Goal: Transaction & Acquisition: Purchase product/service

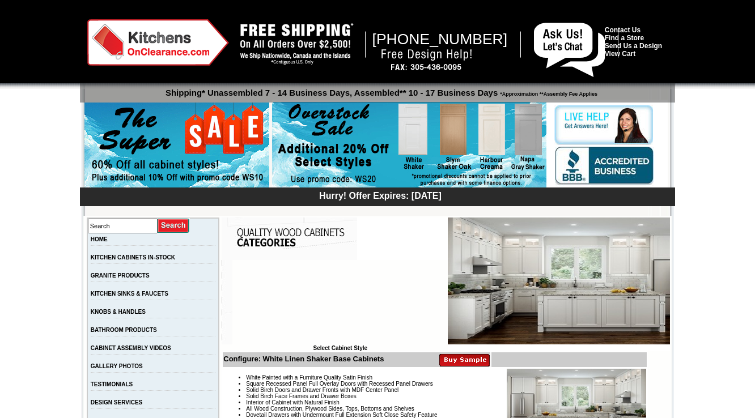
click at [102, 239] on link "HOME" at bounding box center [99, 239] width 17 height 6
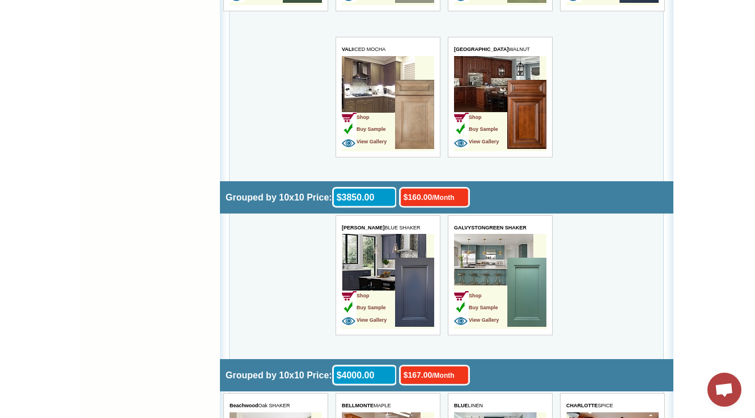
scroll to position [3153, 0]
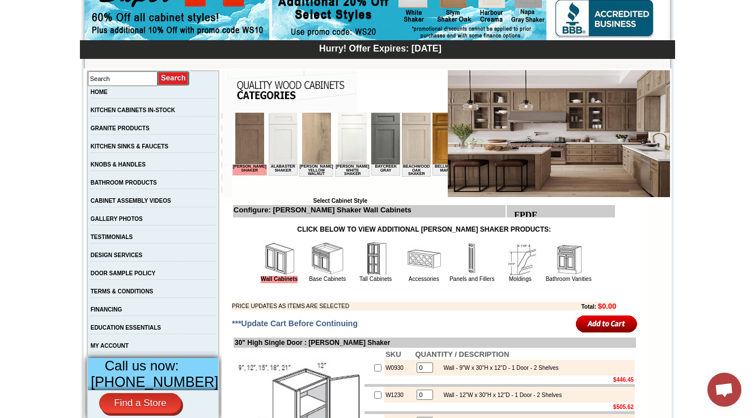
scroll to position [136, 0]
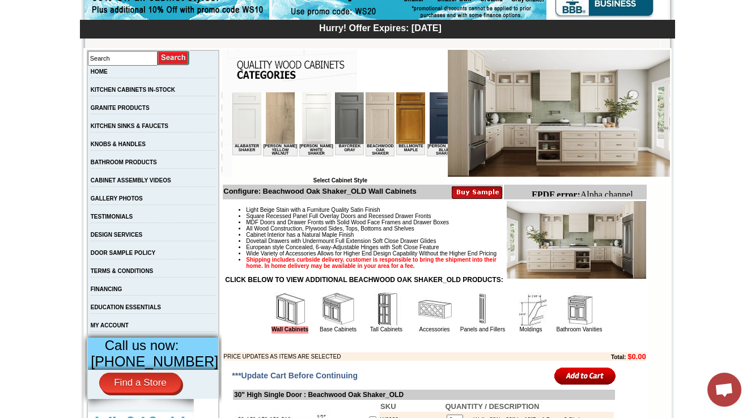
scroll to position [136, 0]
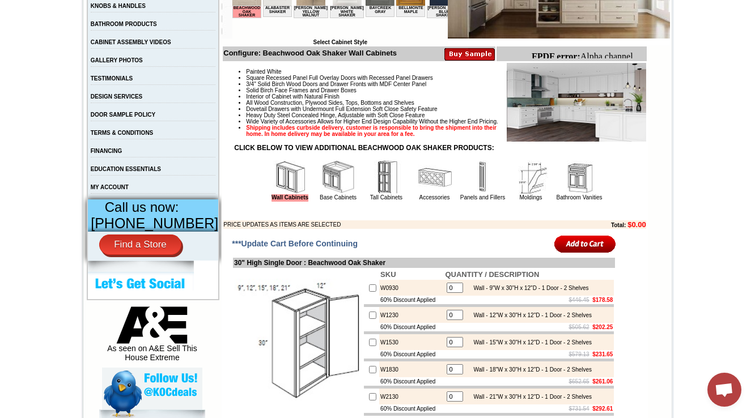
scroll to position [272, 0]
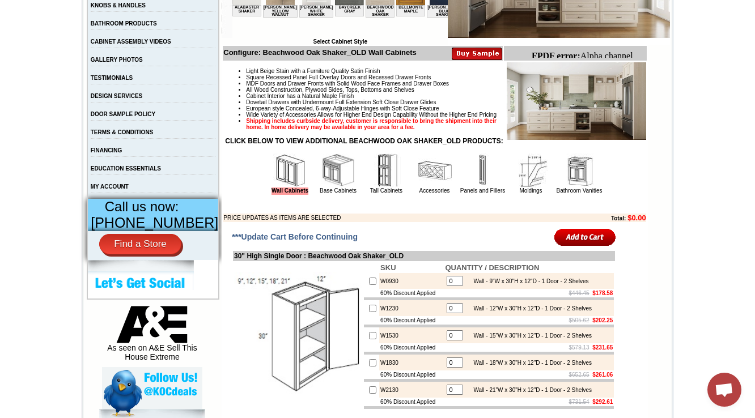
scroll to position [318, 0]
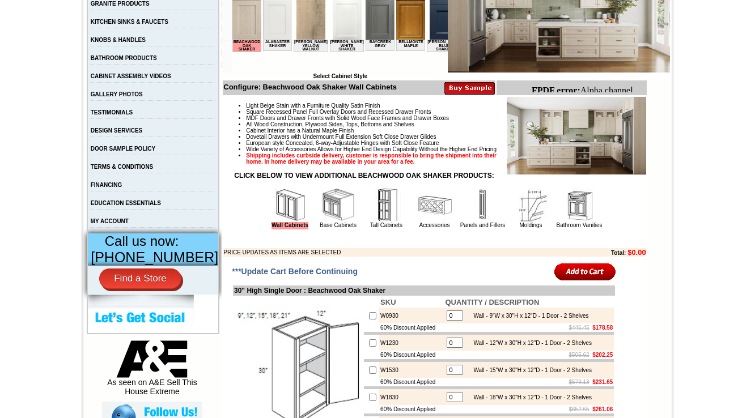
scroll to position [227, 0]
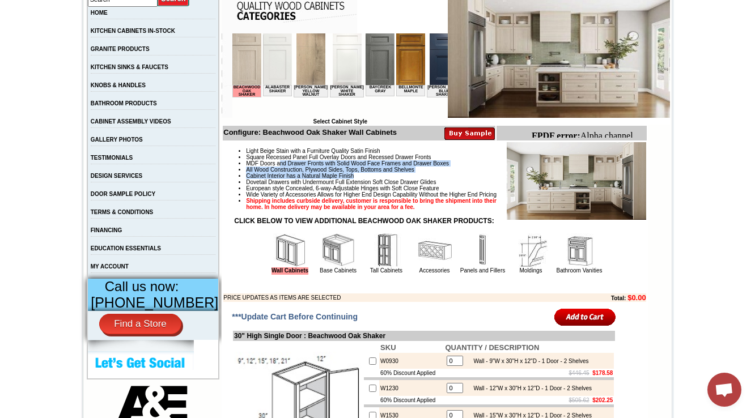
drag, startPoint x: 272, startPoint y: 163, endPoint x: 367, endPoint y: 181, distance: 97.0
click at [367, 181] on ul "Light Beige Stain with a Furniture Quality Satin Finish Square Recessed Panel F…" at bounding box center [434, 179] width 422 height 62
click at [246, 160] on li "Square Recessed Panel Full Overlay Doors and Recessed Drawer Fronts" at bounding box center [446, 157] width 400 height 6
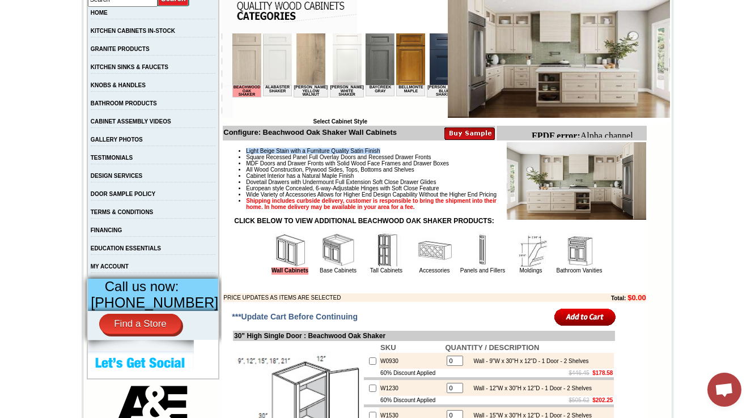
drag, startPoint x: 235, startPoint y: 153, endPoint x: 401, endPoint y: 147, distance: 166.2
click at [401, 147] on td "Light Beige Stain with a Furniture Quality Satin Finish Square Recessed Panel F…" at bounding box center [435, 222] width 424 height 161
copy li "Light Beige Stain with a Furniture Quality Satin Finish"
click at [276, 160] on li "Square Recessed Panel Full Overlay Doors and Recessed Drawer Fronts" at bounding box center [446, 157] width 400 height 6
drag, startPoint x: 234, startPoint y: 151, endPoint x: 457, endPoint y: 172, distance: 223.8
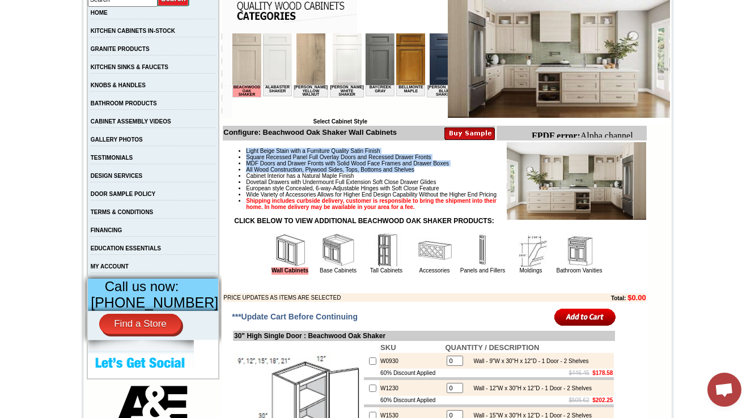
click at [457, 172] on ul "Light Beige Stain with a Furniture Quality Satin Finish Square Recessed Panel F…" at bounding box center [434, 179] width 422 height 62
copy ul "Light Beige Stain with a Furniture Quality Satin Finish Square Recessed Panel F…"
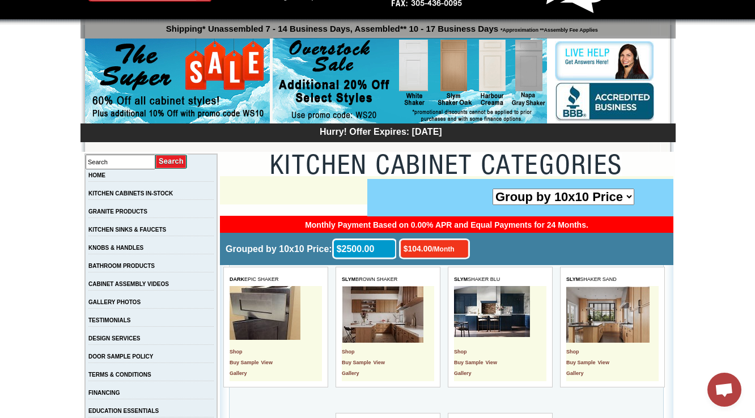
scroll to position [91, 0]
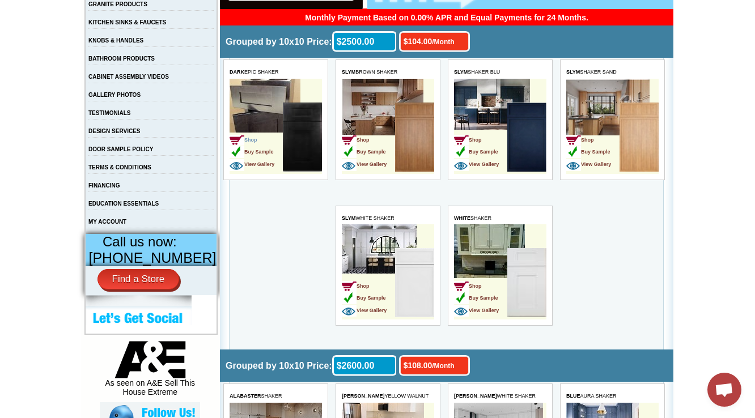
scroll to position [448, 0]
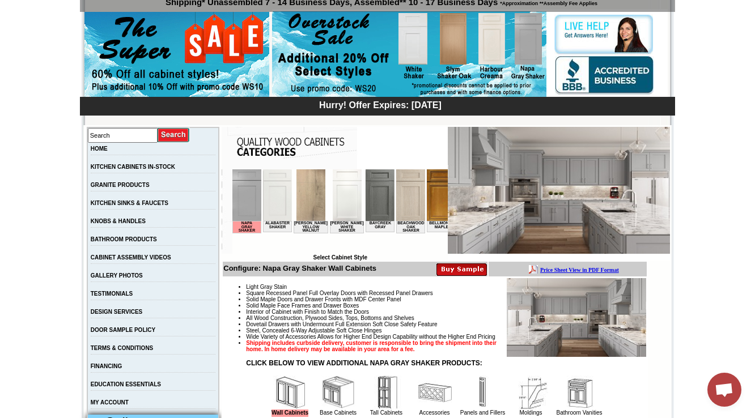
scroll to position [318, 0]
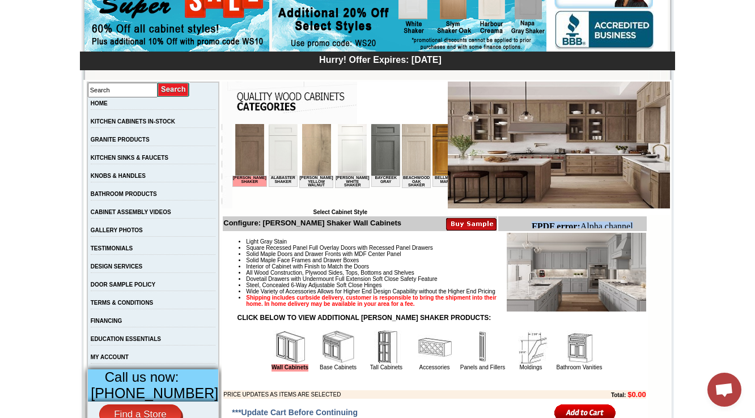
drag, startPoint x: 531, startPoint y: 226, endPoint x: 639, endPoint y: 222, distance: 108.4
click at [639, 222] on body "FPDF error: Alpha channel not supported: images/WDC2412_JSI_1.4.jpg.png" at bounding box center [586, 237] width 110 height 31
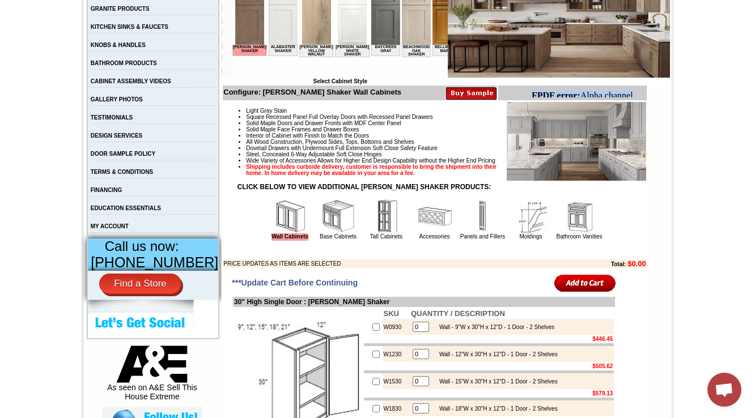
scroll to position [272, 0]
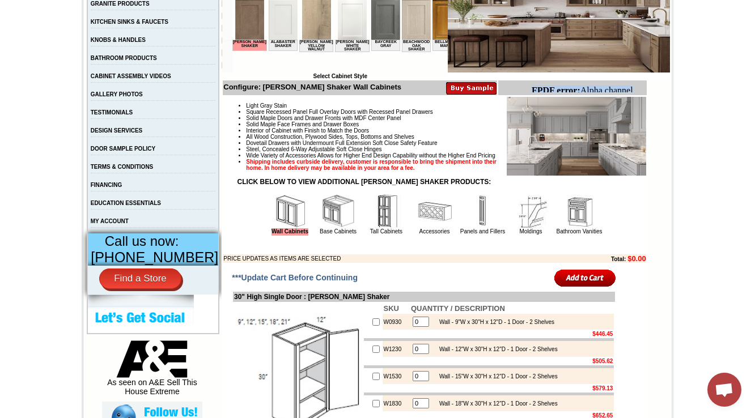
copy body "FPDF error: Alpha channel"
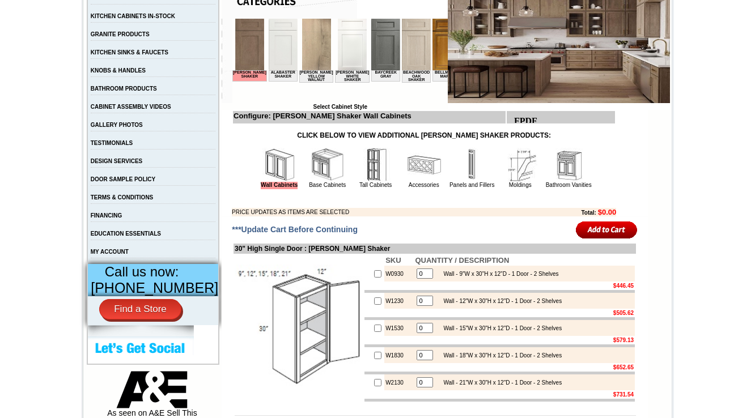
scroll to position [227, 0]
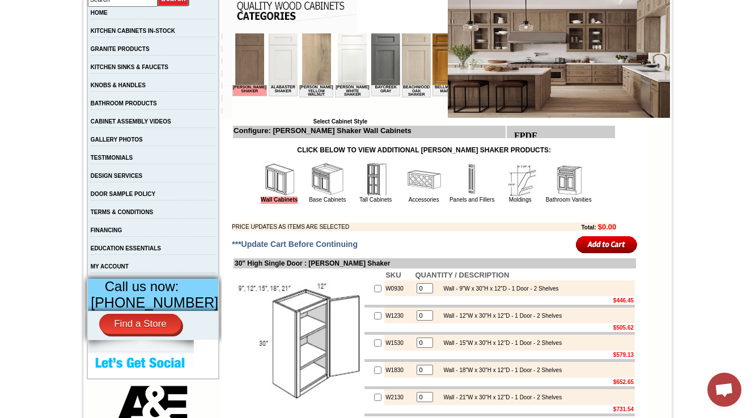
click at [290, 133] on b "Configure: [PERSON_NAME] Shaker Wall Cabinets" at bounding box center [323, 130] width 178 height 9
copy b "[PERSON_NAME]"
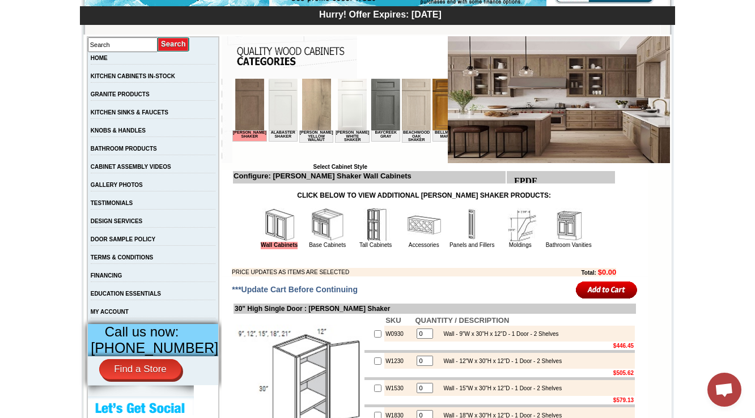
scroll to position [136, 0]
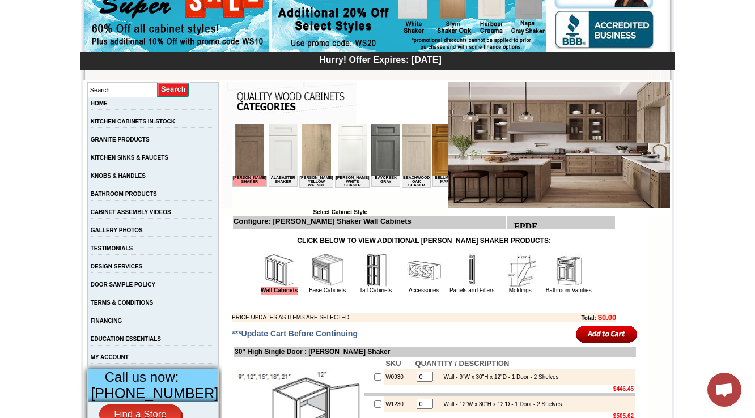
click at [297, 222] on b "Configure: [PERSON_NAME] Shaker Wall Cabinets" at bounding box center [323, 221] width 178 height 9
copy b "[PERSON_NAME]"
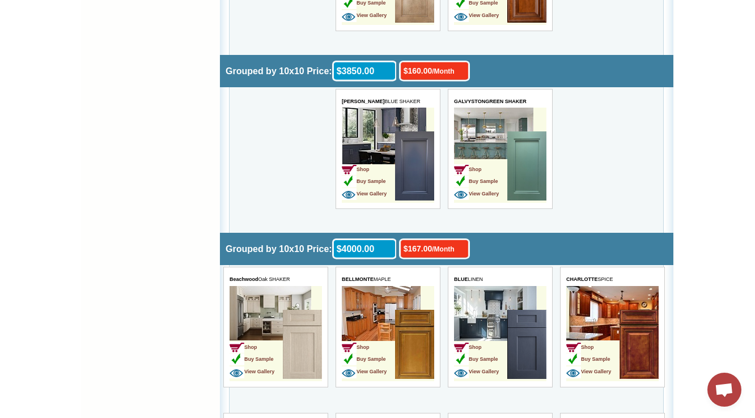
scroll to position [3130, 0]
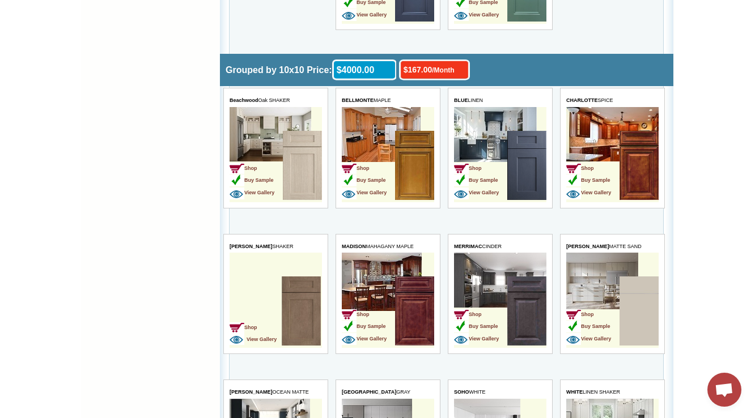
drag, startPoint x: 41, startPoint y: 3213, endPoint x: 143, endPoint y: 284, distance: 2931.3
drag, startPoint x: 363, startPoint y: -2606, endPoint x: 242, endPoint y: 327, distance: 2935.4
drag, startPoint x: 22, startPoint y: 3216, endPoint x: 9, endPoint y: 277, distance: 2939.1
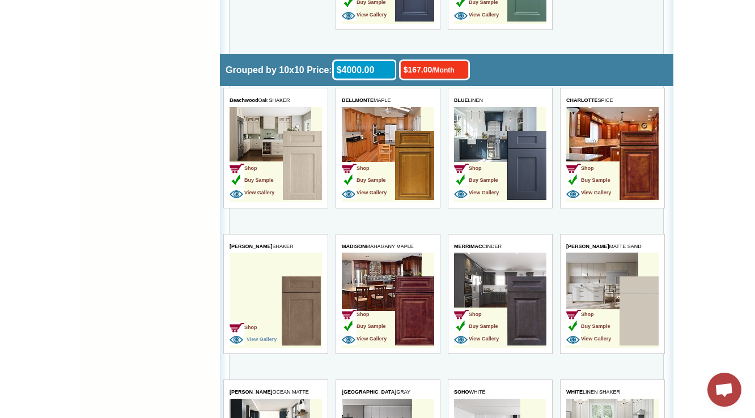
click at [260, 337] on span "View Gallery" at bounding box center [261, 340] width 30 height 6
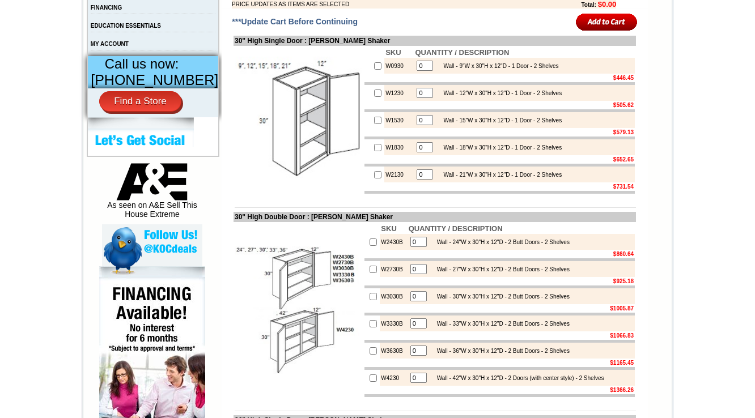
scroll to position [272, 0]
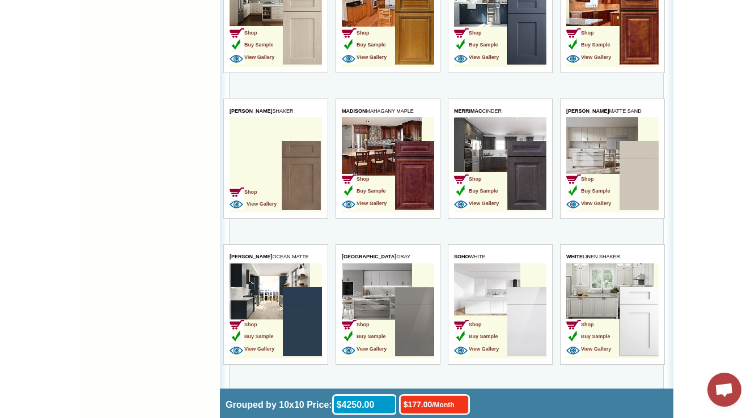
scroll to position [3266, 0]
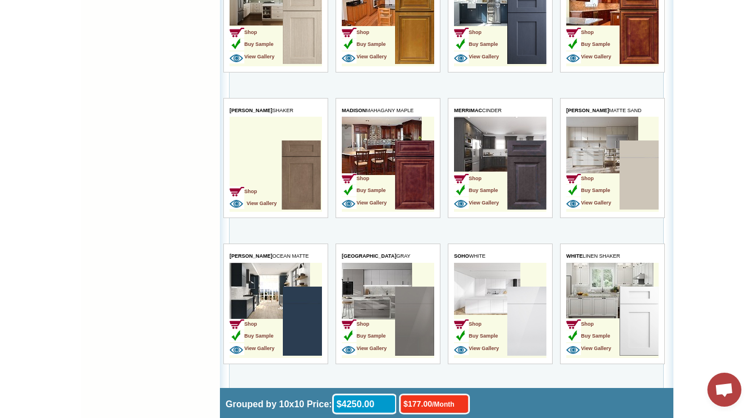
drag, startPoint x: 21, startPoint y: 3218, endPoint x: 149, endPoint y: 223, distance: 2996.9
drag, startPoint x: 38, startPoint y: 3216, endPoint x: 157, endPoint y: 239, distance: 2978.9
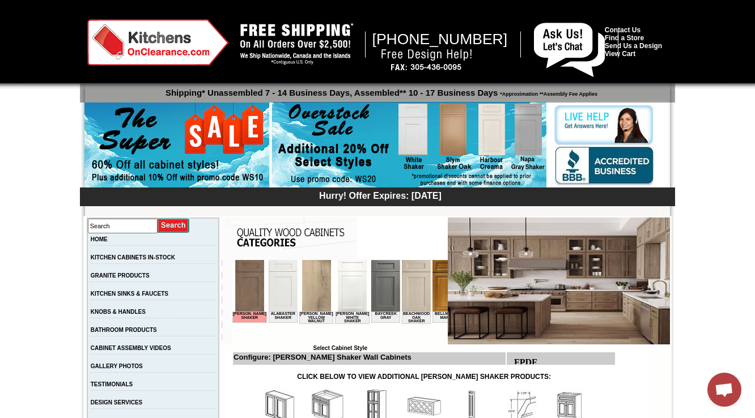
click at [279, 354] on b "Configure: Hazelwood Shaker Wall Cabinets" at bounding box center [323, 357] width 178 height 9
drag, startPoint x: 35, startPoint y: 67, endPoint x: 279, endPoint y: 354, distance: 376.1
click at [279, 354] on b "Configure: Hazelwood Shaker Wall Cabinets" at bounding box center [323, 357] width 178 height 9
click at [302, 357] on b "Configure: Hazelwood Shaker Wall Cabinets" at bounding box center [323, 357] width 178 height 9
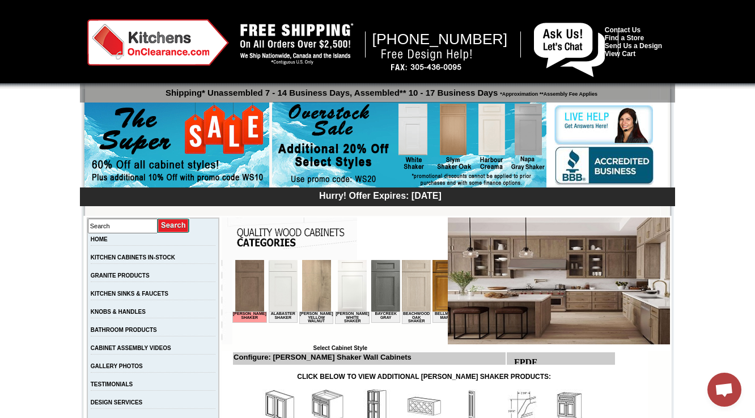
click at [286, 360] on b "Configure: [PERSON_NAME] Shaker Wall Cabinets" at bounding box center [323, 357] width 178 height 9
drag, startPoint x: 267, startPoint y: 356, endPoint x: 343, endPoint y: 360, distance: 76.6
click at [343, 360] on b "Configure: Hazelwood Shaker Wall Cabinets" at bounding box center [323, 357] width 178 height 9
copy b "Hazelwood Shaker"
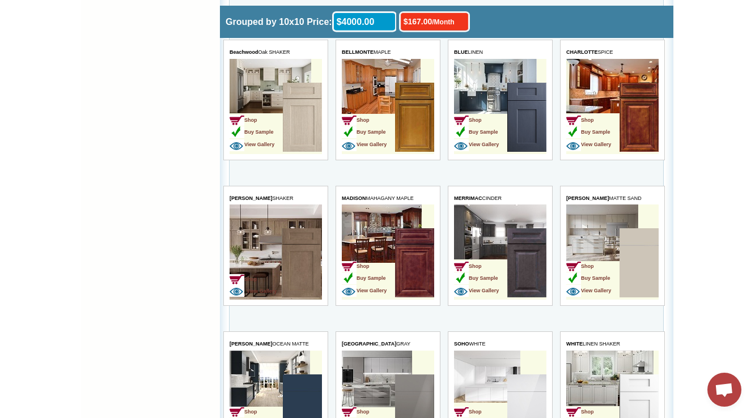
scroll to position [3199, 0]
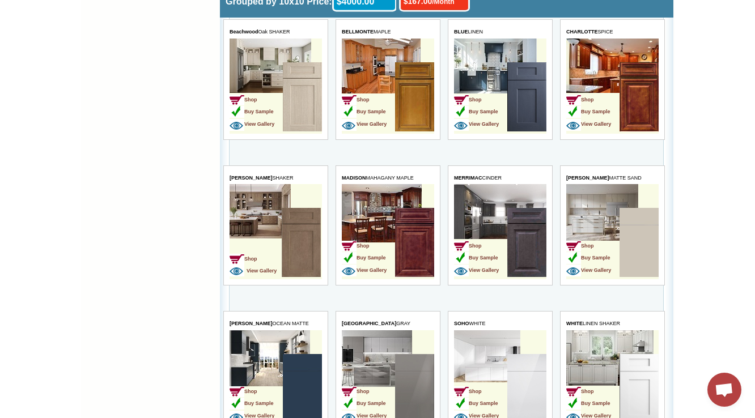
drag, startPoint x: 29, startPoint y: 3214, endPoint x: 32, endPoint y: 119, distance: 3095.1
drag, startPoint x: 40, startPoint y: 3150, endPoint x: 138, endPoint y: 223, distance: 2928.3
drag, startPoint x: 138, startPoint y: 223, endPoint x: 145, endPoint y: 240, distance: 18.5
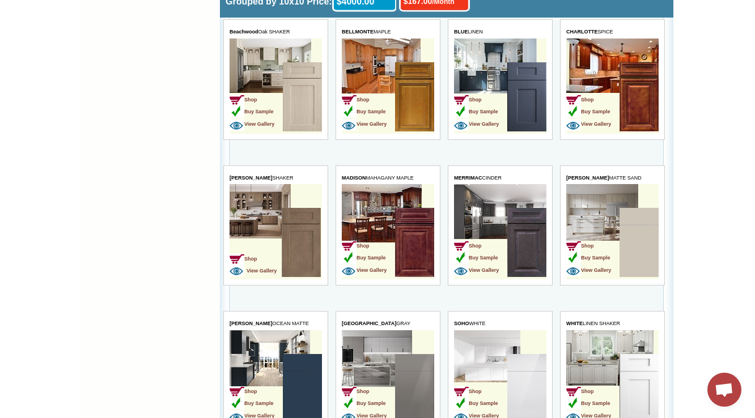
drag, startPoint x: 70, startPoint y: 3182, endPoint x: 174, endPoint y: 237, distance: 2946.6
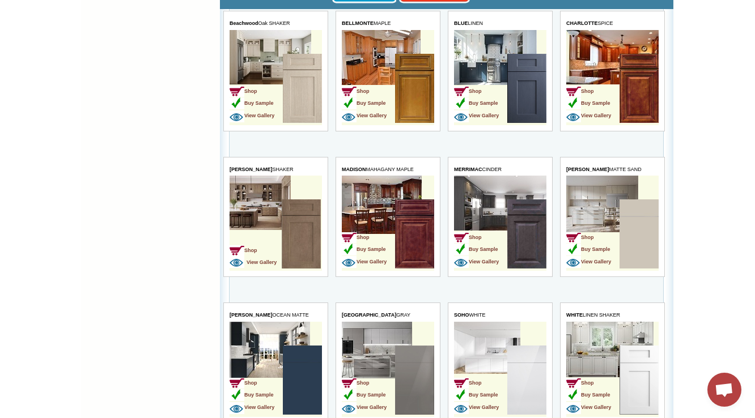
scroll to position [3199, 0]
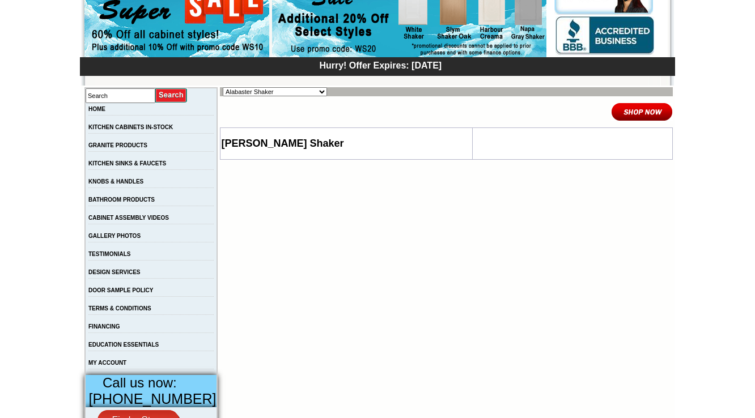
scroll to position [136, 0]
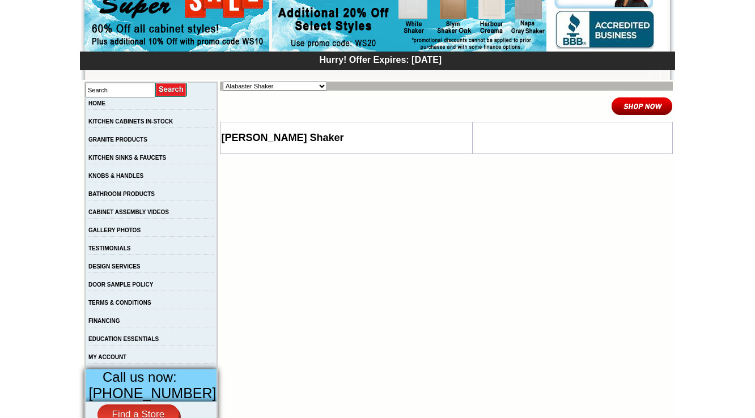
click at [287, 87] on select "Alabaster Shaker [PERSON_NAME] Yellow Walnut [PERSON_NAME] Shaker Baycreek Gray…" at bounding box center [275, 86] width 104 height 9
click at [223, 82] on select "Alabaster Shaker [PERSON_NAME] Yellow Walnut [PERSON_NAME] Shaker Baycreek Gray…" at bounding box center [275, 86] width 104 height 9
select select "/gallery.php?RollID=Hanover_Stone"
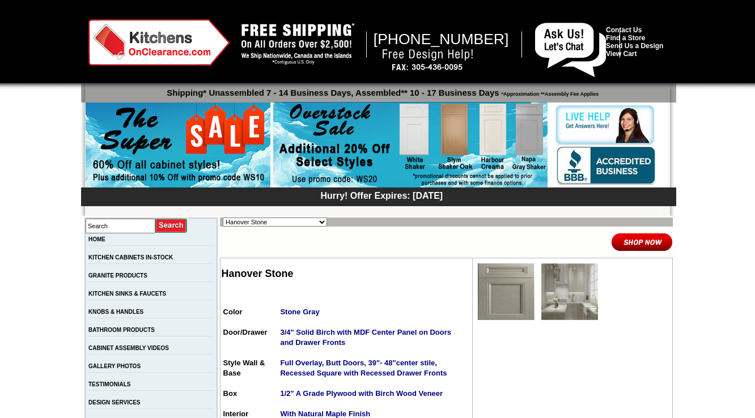
click at [298, 225] on select "Alabaster Shaker [PERSON_NAME] Yellow Walnut [PERSON_NAME] Shaker Baycreek Gray…" at bounding box center [275, 222] width 104 height 9
select select "/gallery.php?RollID=Hazelwood_Shaker"
click at [223, 218] on select "Alabaster Shaker [PERSON_NAME] Yellow Walnut [PERSON_NAME] Shaker Baycreek Gray…" at bounding box center [275, 222] width 104 height 9
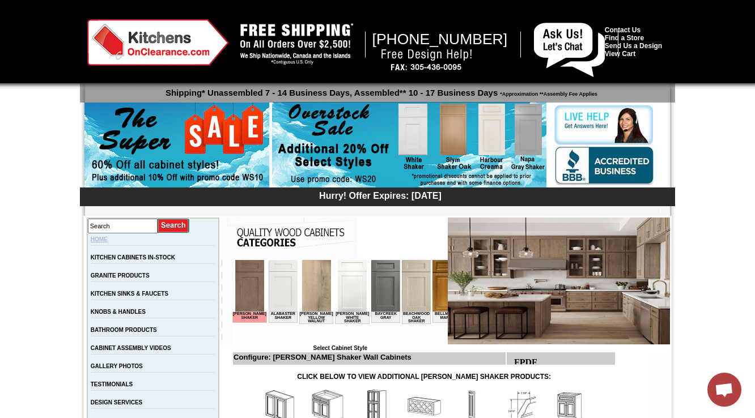
click at [108, 238] on link "HOME" at bounding box center [99, 239] width 17 height 6
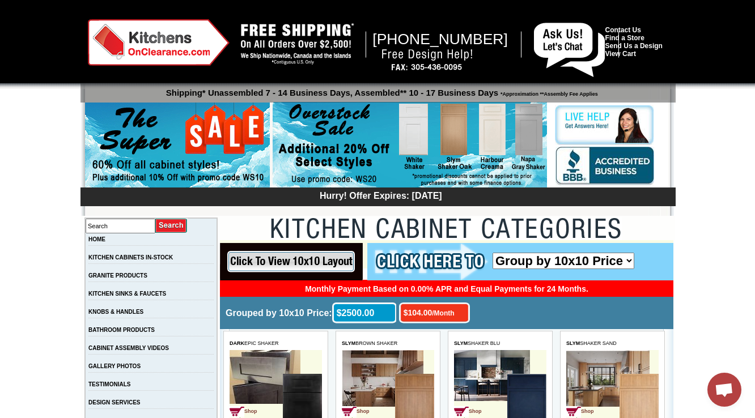
scroll to position [3153, 0]
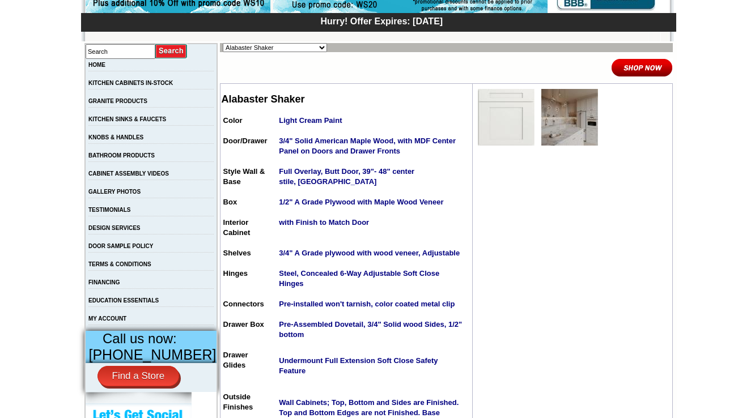
scroll to position [181, 0]
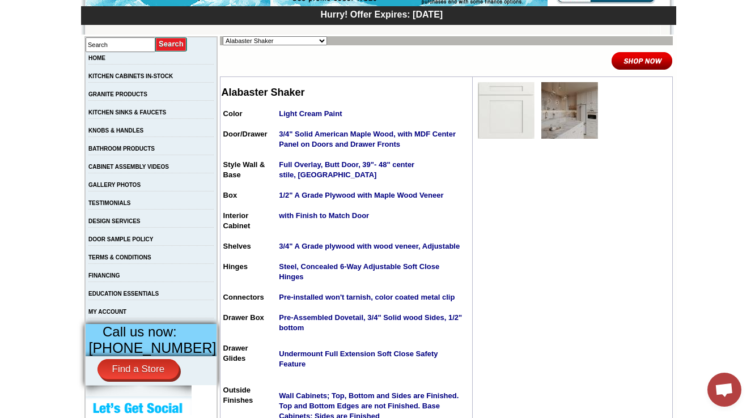
click at [270, 43] on select "Alabaster Shaker [PERSON_NAME] Yellow Walnut [PERSON_NAME] Shaker Baycreek Gray…" at bounding box center [275, 40] width 104 height 9
select select "/gallery.php?RollID=Hazelwood_Shaker"
click at [223, 36] on select "Alabaster Shaker [PERSON_NAME] Yellow Walnut [PERSON_NAME] Shaker Baycreek Gray…" at bounding box center [275, 40] width 104 height 9
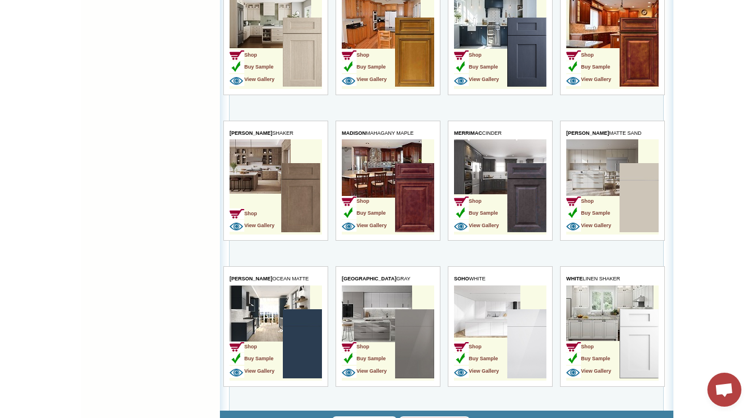
scroll to position [3244, 0]
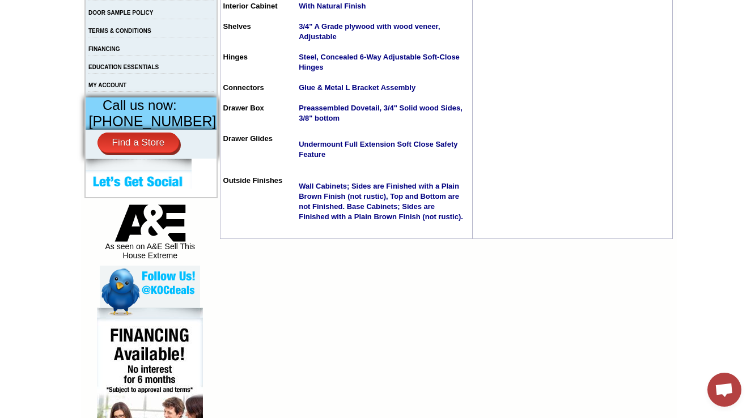
scroll to position [181, 0]
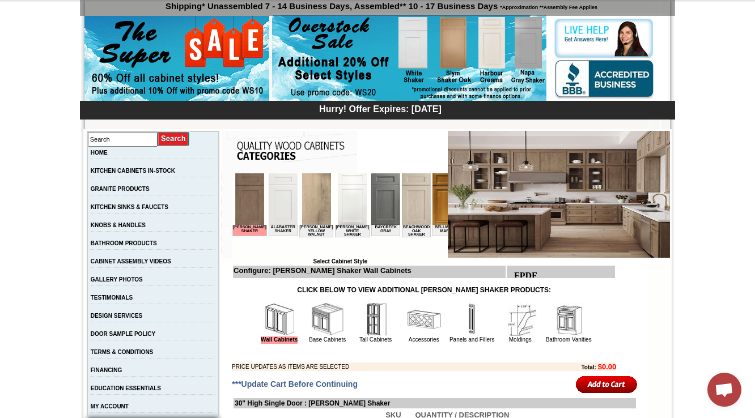
scroll to position [181, 0]
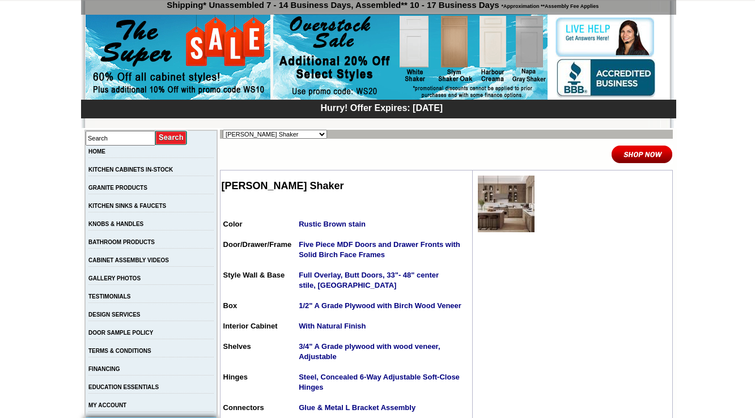
scroll to position [91, 0]
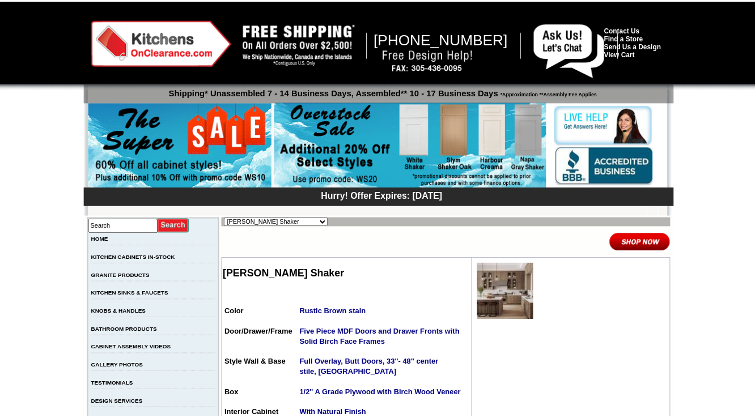
scroll to position [86, 0]
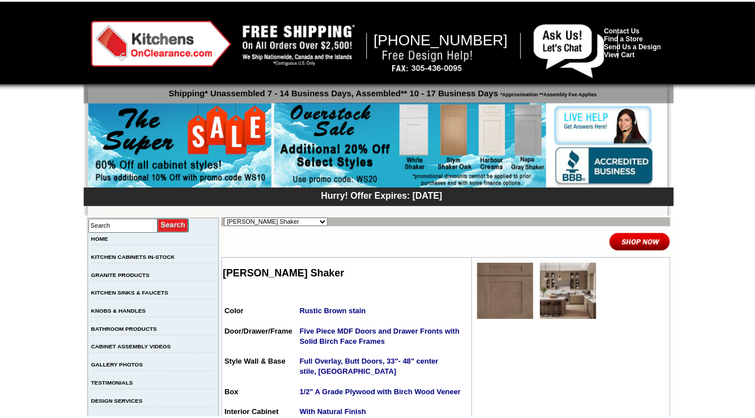
scroll to position [168, 0]
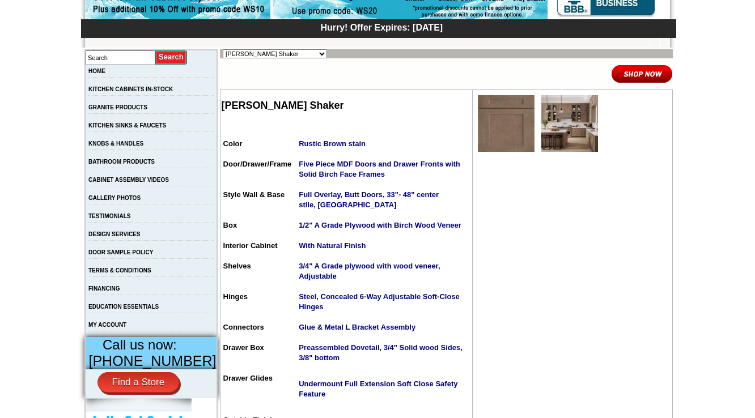
click at [500, 126] on img at bounding box center [506, 123] width 57 height 57
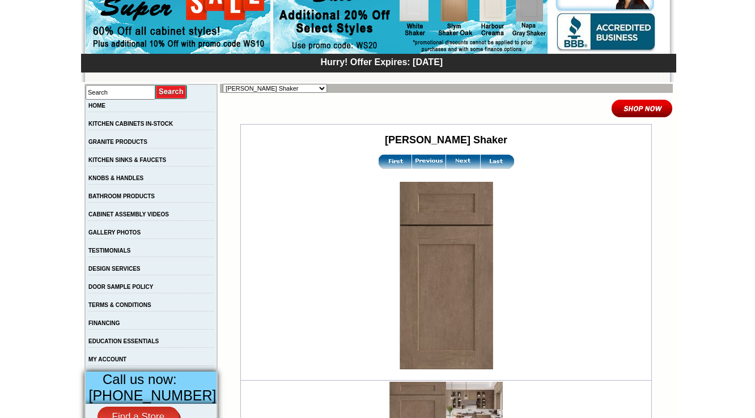
scroll to position [91, 0]
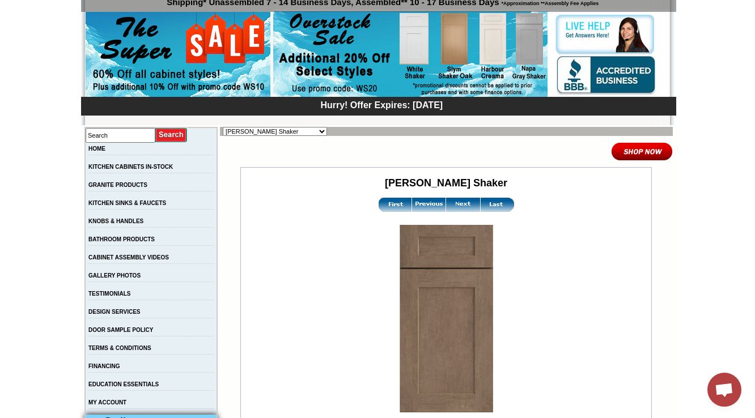
click at [458, 206] on img at bounding box center [463, 205] width 34 height 14
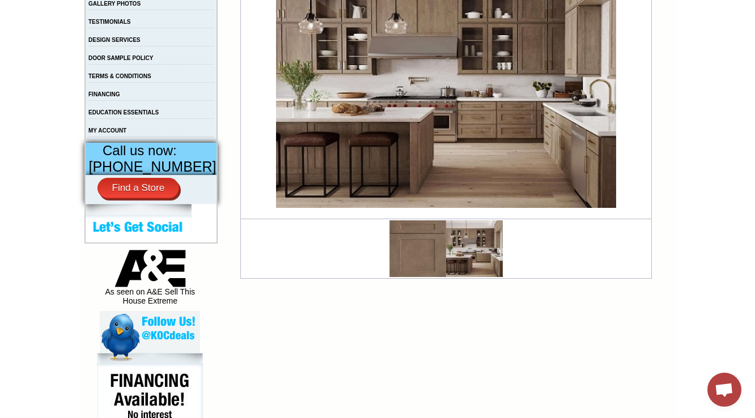
scroll to position [318, 0]
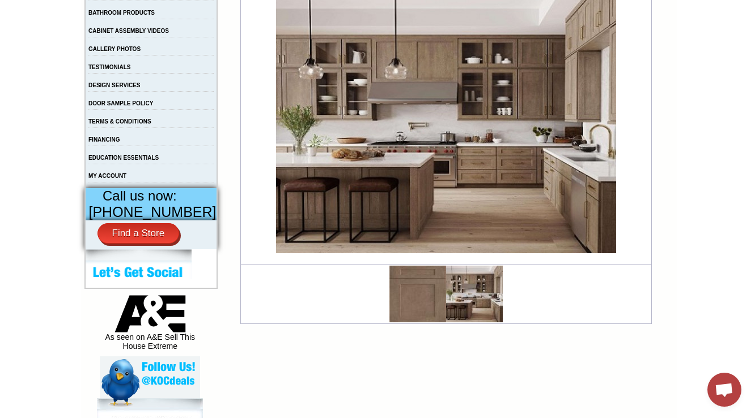
click at [417, 266] on tbody "[PERSON_NAME] Shaker" at bounding box center [446, 132] width 411 height 383
click at [396, 323] on img at bounding box center [418, 294] width 57 height 57
click at [397, 312] on img at bounding box center [418, 294] width 57 height 57
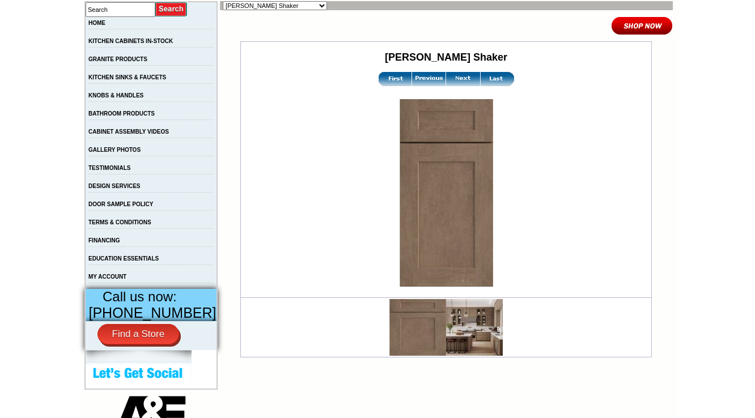
scroll to position [227, 0]
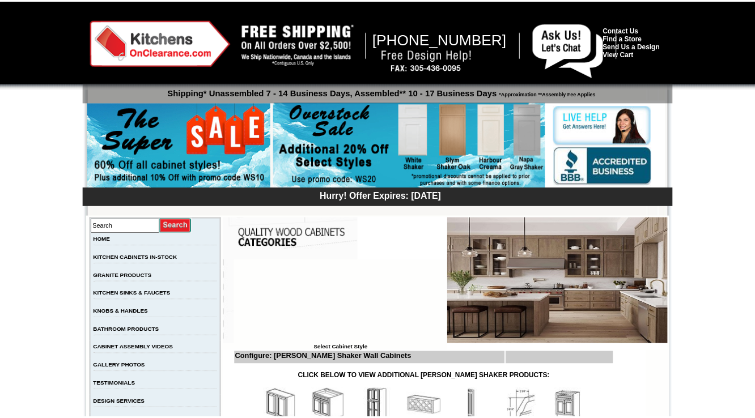
scroll to position [181, 0]
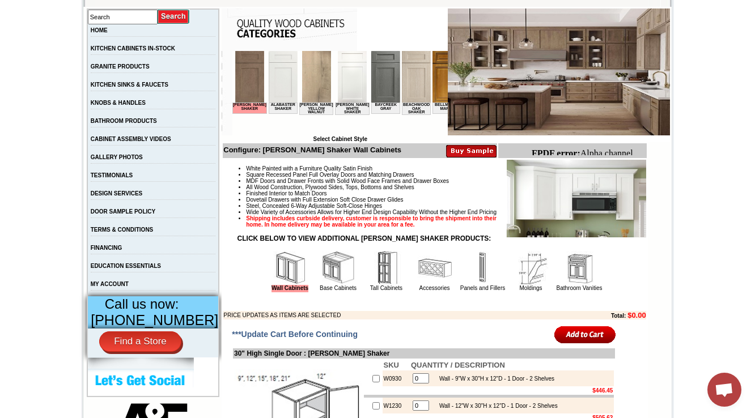
scroll to position [181, 0]
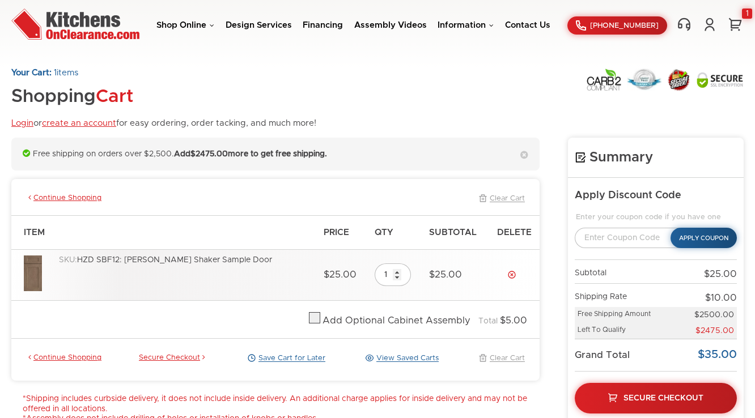
click at [310, 64] on div at bounding box center [377, 34] width 755 height 68
click at [189, 41] on div "Shop Online Kitchen Cabinets Kitchen Sinks & Faucets Knobs & Handles Bathroom P…" at bounding box center [377, 26] width 755 height 35
click at [242, 53] on div at bounding box center [377, 34] width 755 height 68
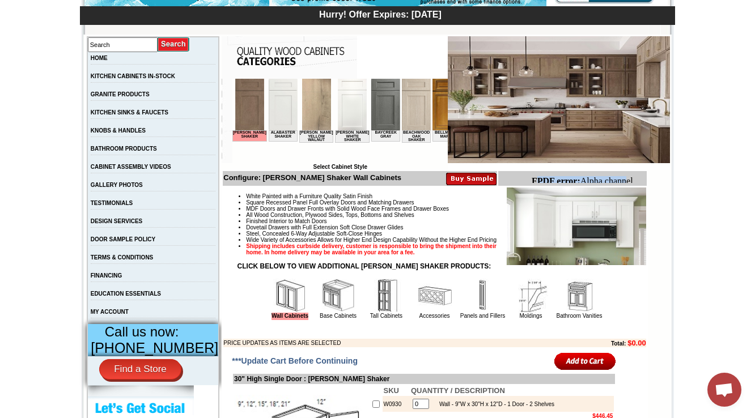
drag, startPoint x: 536, startPoint y: 181, endPoint x: 630, endPoint y: 175, distance: 93.7
click at [630, 175] on html "FPDF error: Alpha channel not supported: images/WDC2412_JSI_1.4.jpg.png" at bounding box center [586, 192] width 119 height 40
click at [576, 184] on td at bounding box center [572, 178] width 148 height 15
drag, startPoint x: 1051, startPoint y: 349, endPoint x: 611, endPoint y: 176, distance: 472.1
click at [601, 180] on body "FPDF error: Alpha channel not supported: images/WDC2412_JSI_1.4.jpg.png" at bounding box center [586, 191] width 110 height 31
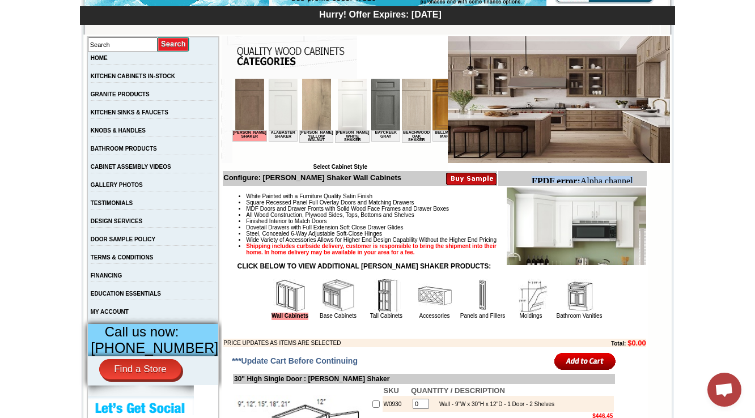
drag, startPoint x: 530, startPoint y: 181, endPoint x: 644, endPoint y: 180, distance: 113.4
click at [644, 180] on html "FPDF error: Alpha channel not supported: images/WDC2412_JSI_1.4.jpg.png" at bounding box center [586, 192] width 119 height 40
copy body "FPDF error: Alpha channel"
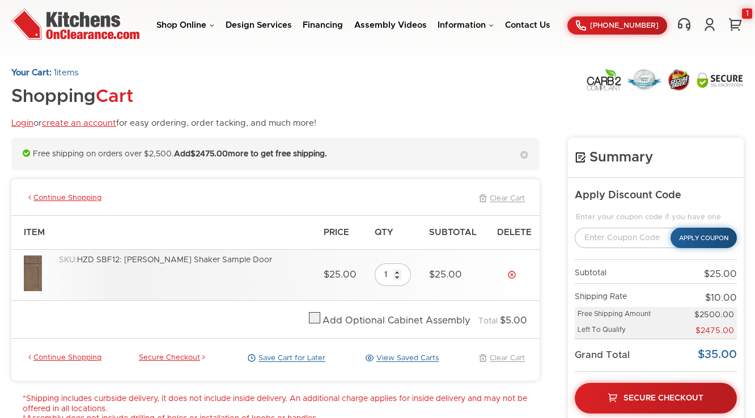
click at [371, 61] on div at bounding box center [377, 34] width 755 height 68
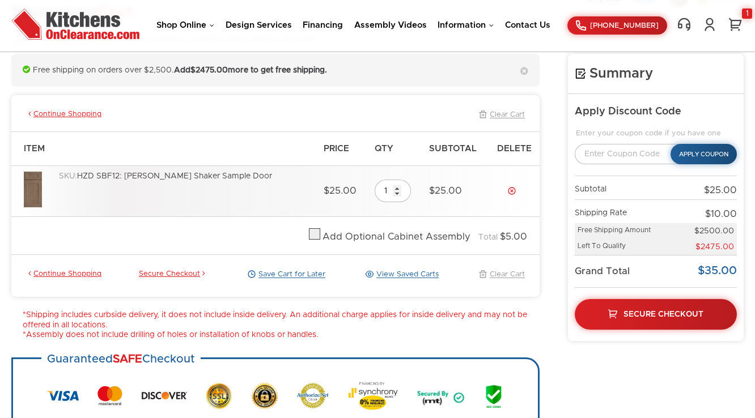
scroll to position [91, 0]
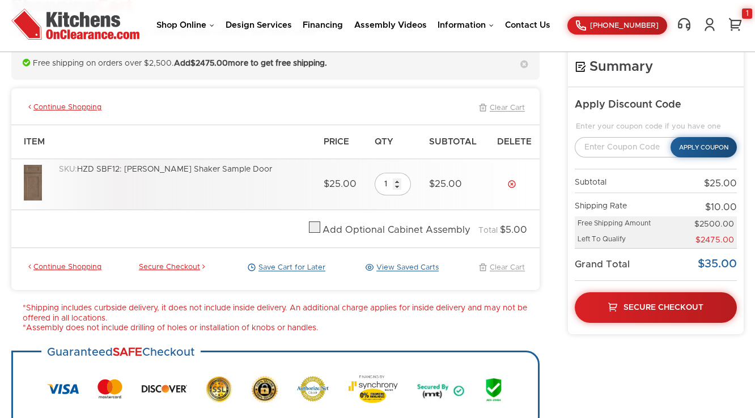
click at [316, 227] on label at bounding box center [314, 231] width 11 height 8
checkbox input "true"
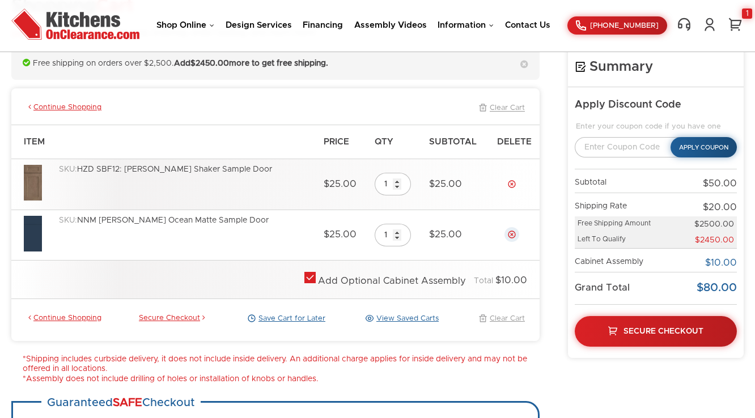
click at [510, 236] on link "Delete" at bounding box center [512, 234] width 9 height 9
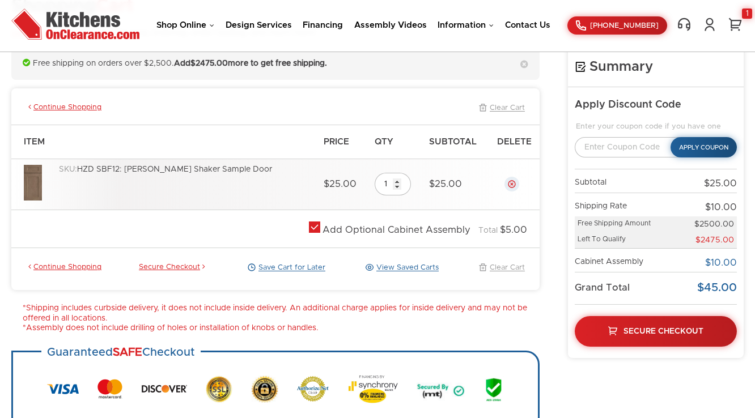
click at [508, 183] on link "Delete" at bounding box center [512, 184] width 9 height 9
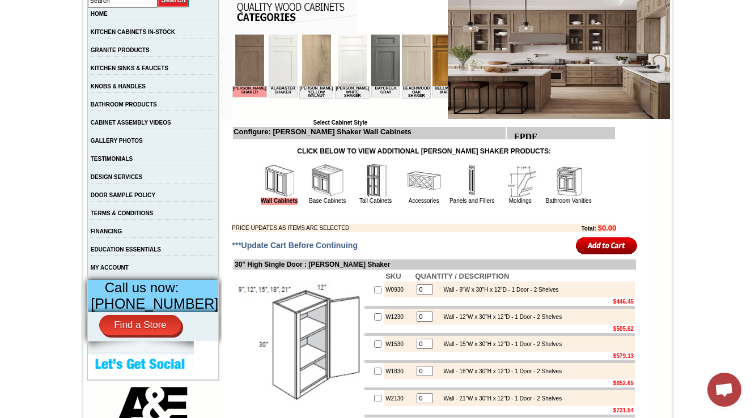
scroll to position [272, 0]
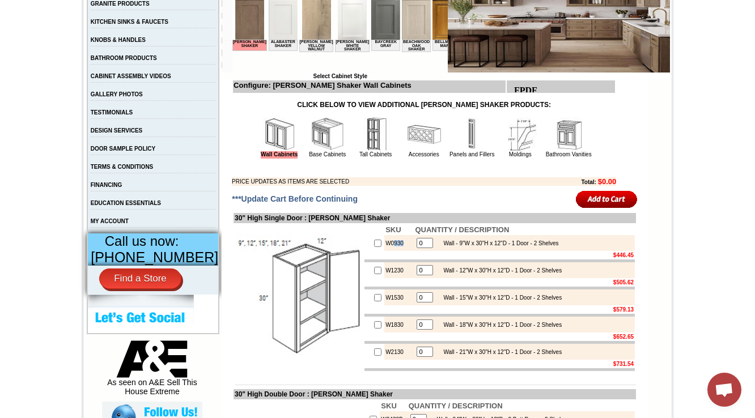
drag, startPoint x: 381, startPoint y: 246, endPoint x: 397, endPoint y: 245, distance: 15.9
click at [397, 245] on td "W0930" at bounding box center [398, 243] width 29 height 16
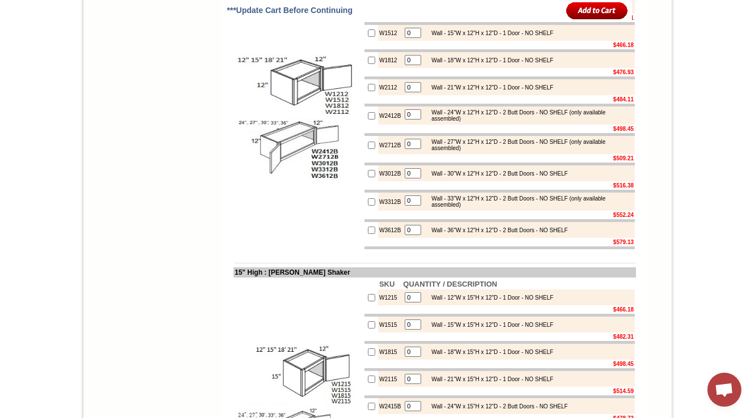
scroll to position [1695, 0]
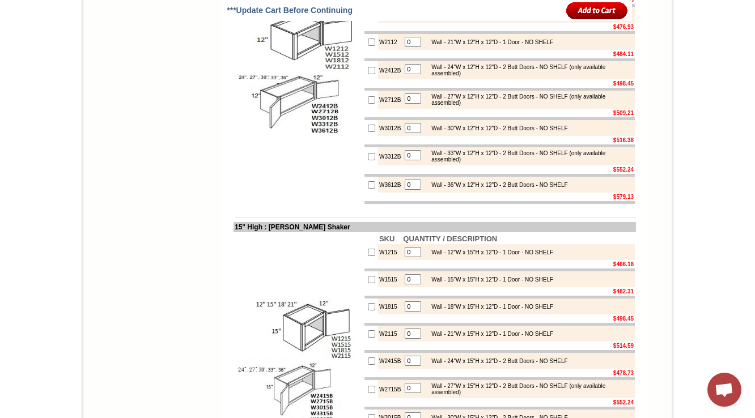
click at [378, 193] on td "W3612B" at bounding box center [390, 185] width 24 height 16
click at [290, 214] on td at bounding box center [435, 209] width 403 height 9
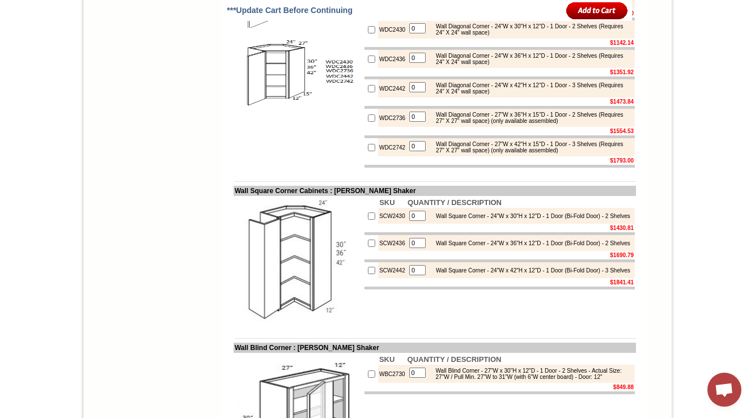
scroll to position [3117, 0]
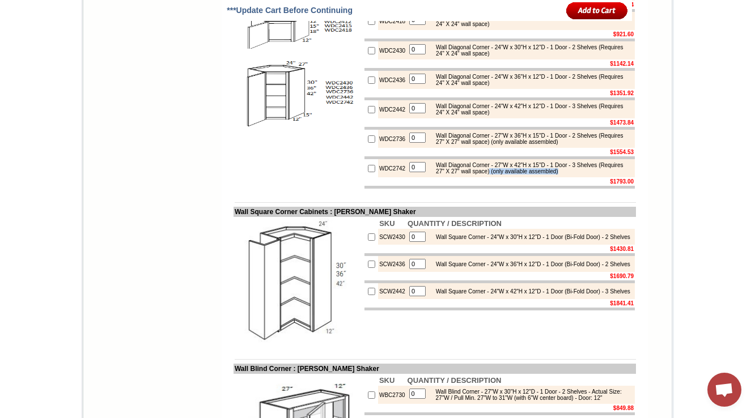
drag, startPoint x: 521, startPoint y: 303, endPoint x: 601, endPoint y: 299, distance: 80.1
click at [601, 175] on div "Wall Diagonal Corner - 27"W x 42"H x 15"D - 1 Door - 3 Shelves (Requires 27" X …" at bounding box center [531, 168] width 202 height 12
click at [245, 129] on img at bounding box center [299, 66] width 128 height 128
click at [234, 190] on td at bounding box center [299, 65] width 130 height 249
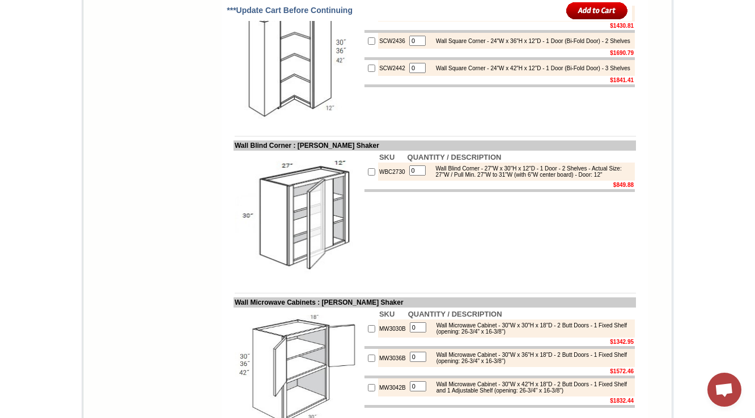
scroll to position [3343, 0]
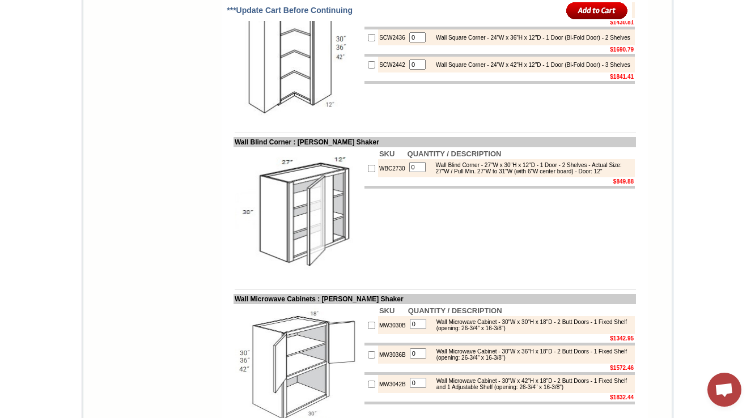
drag, startPoint x: 574, startPoint y: 142, endPoint x: 615, endPoint y: 141, distance: 40.8
click at [615, 14] on div "Wall Square Corner - 24"W x 30"H x 12"D - 1 Door (Bi-Fold Door) - 2 Shelves" at bounding box center [530, 10] width 200 height 6
click at [551, 14] on div "Wall Square Corner - 24"W x 30"H x 12"D - 1 Door (Bi-Fold Door) - 2 Shelves" at bounding box center [530, 10] width 200 height 6
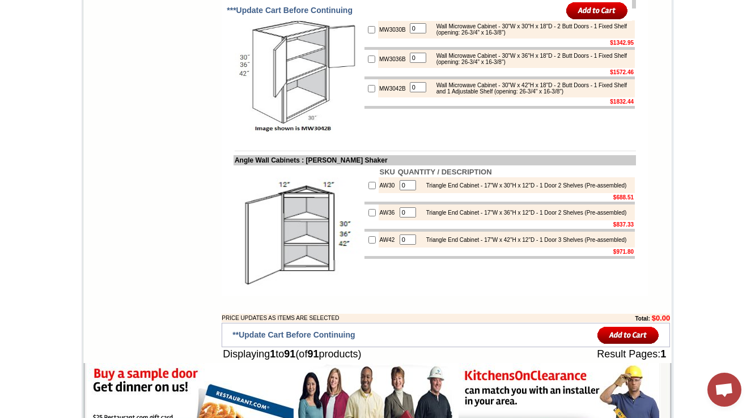
scroll to position [3641, 0]
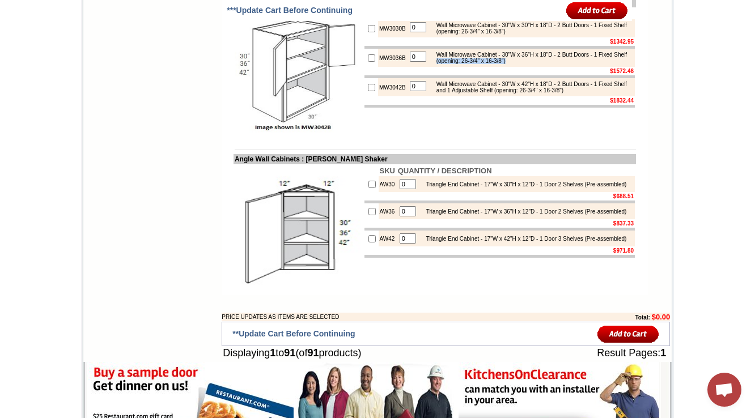
drag, startPoint x: 465, startPoint y: 200, endPoint x: 548, endPoint y: 200, distance: 83.4
click at [548, 64] on div "Wall Microwave Cabinet - 30"W x 36"H x 18"D - 2 Butt Doors - 1 Fixed Shelf (ope…" at bounding box center [531, 58] width 201 height 12
click at [419, 137] on td "SKU QUANTITY / DESCRIPTION MW3030B 0 Wall Microwave Cabinet - 30"W x 30"H x 18"…" at bounding box center [499, 72] width 273 height 130
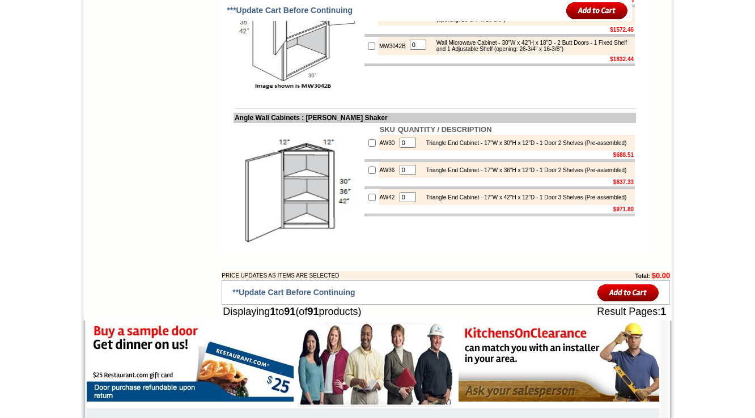
scroll to position [3684, 0]
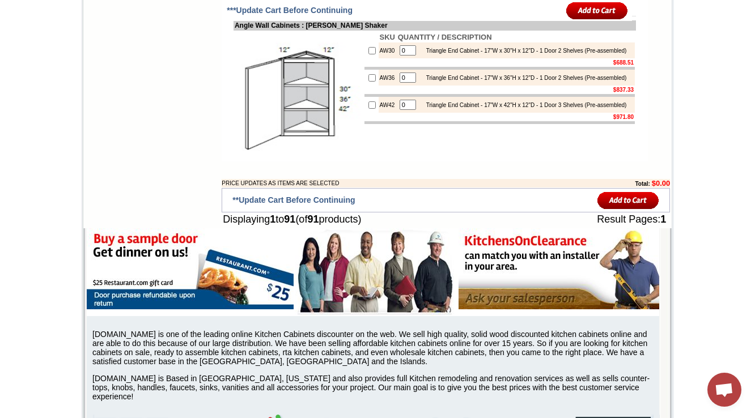
scroll to position [3441, 0]
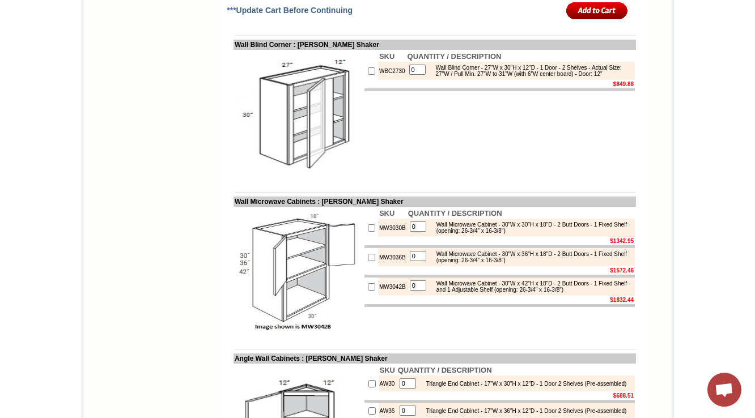
click at [370, 180] on td "SKU QUANTITY / DESCRIPTION WBC2730 0 Wall Blind Corner - 27"W x 30"H x 12"D - 1…" at bounding box center [499, 115] width 273 height 130
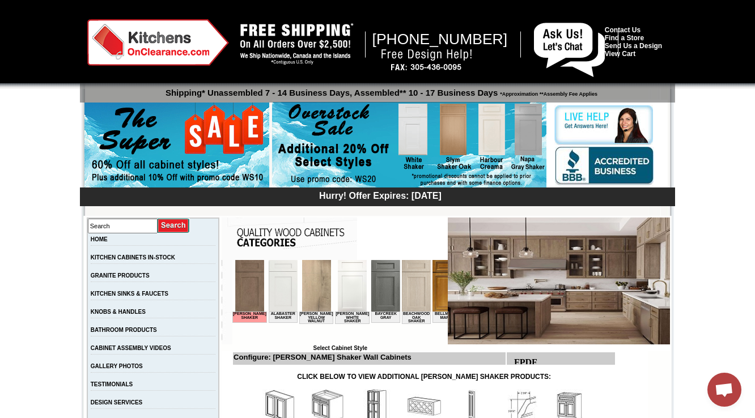
scroll to position [227, 0]
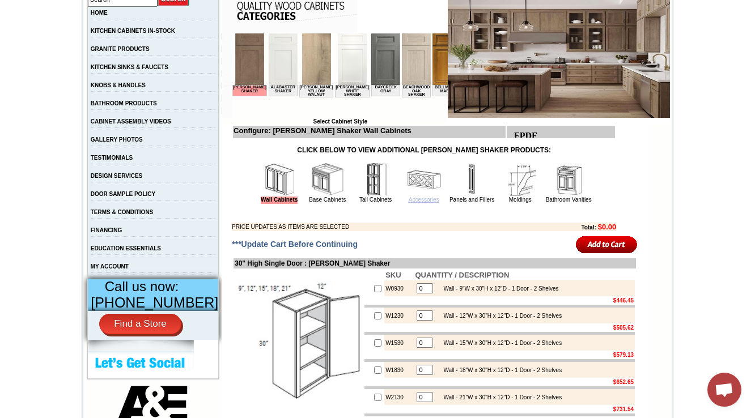
click at [409, 201] on link "Accessories" at bounding box center [424, 200] width 31 height 6
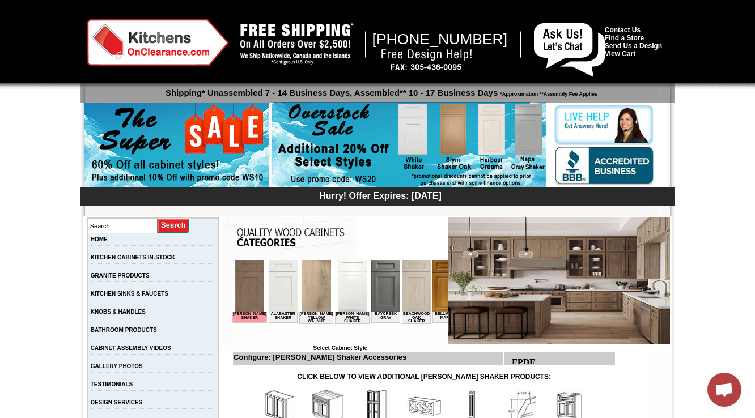
scroll to position [227, 0]
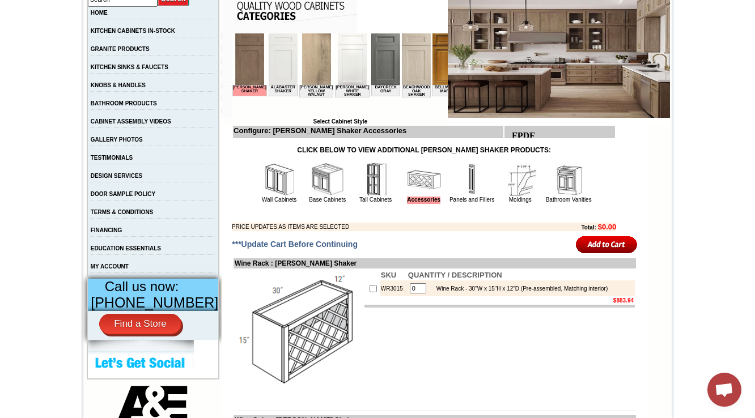
click at [327, 187] on img at bounding box center [328, 180] width 34 height 34
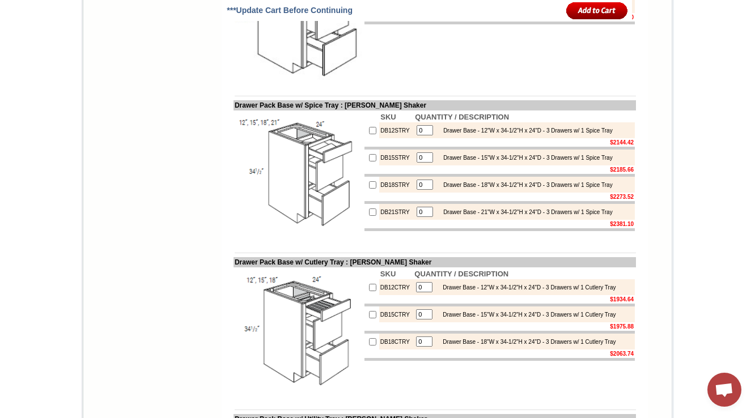
scroll to position [4387, 0]
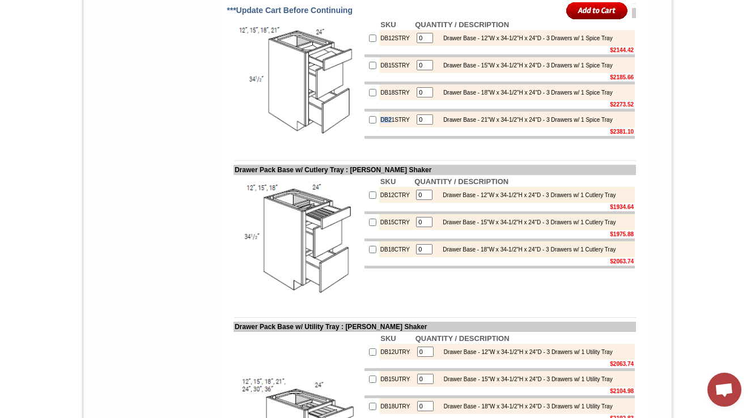
click at [379, 139] on tbody "SKU QUANTITY / DESCRIPTION DB12STRY 0 Drawer Base - 12"W x 34-1/2"H x 24"D - 3 …" at bounding box center [500, 79] width 270 height 120
click at [370, 157] on td at bounding box center [435, 152] width 403 height 9
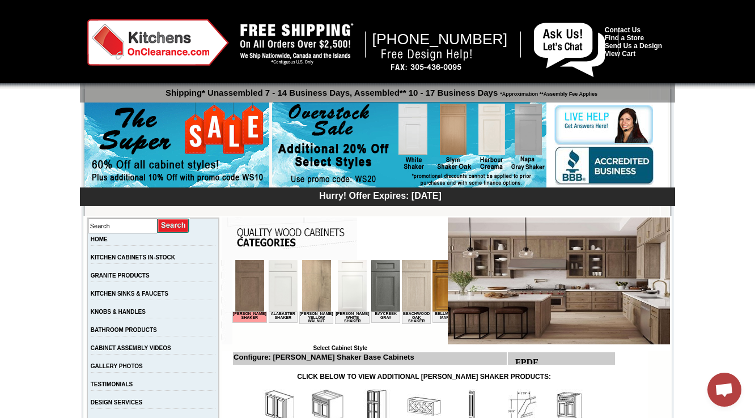
scroll to position [181, 0]
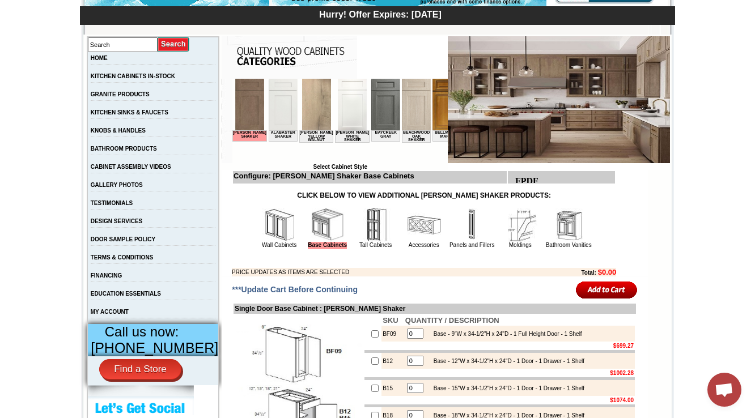
click at [407, 235] on img at bounding box center [424, 225] width 34 height 34
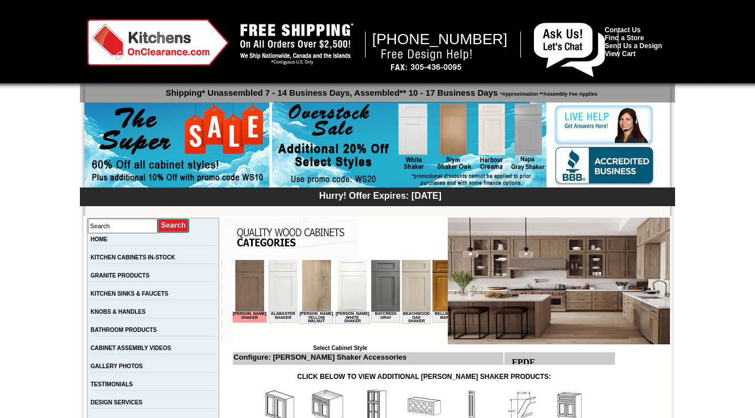
click at [313, 404] on img at bounding box center [328, 407] width 34 height 34
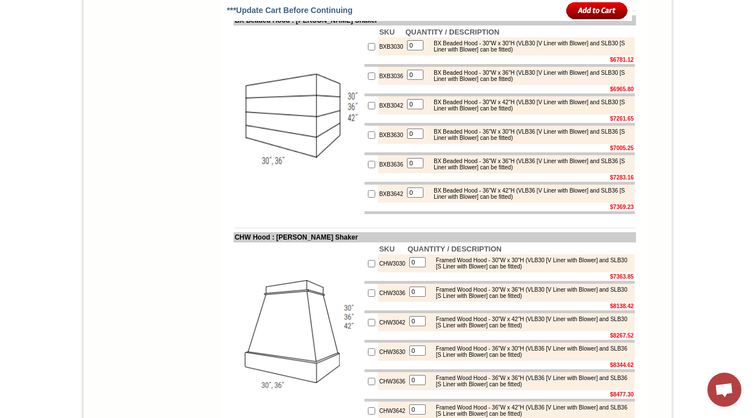
scroll to position [5507, 0]
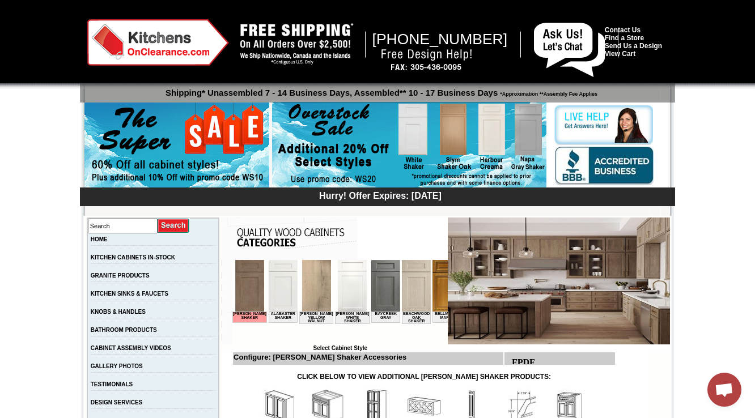
scroll to position [272, 0]
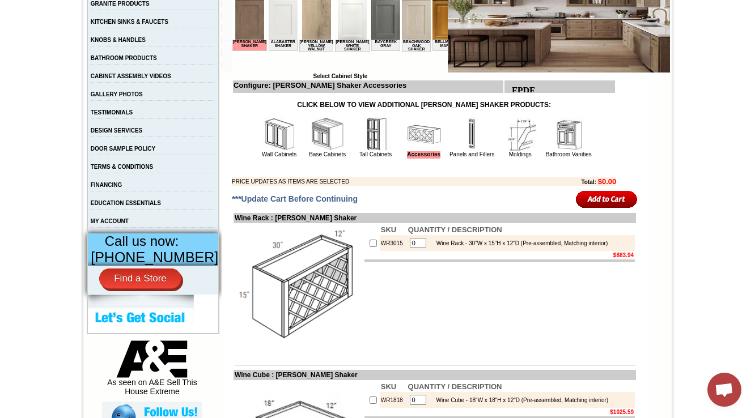
click at [524, 141] on img at bounding box center [521, 134] width 34 height 34
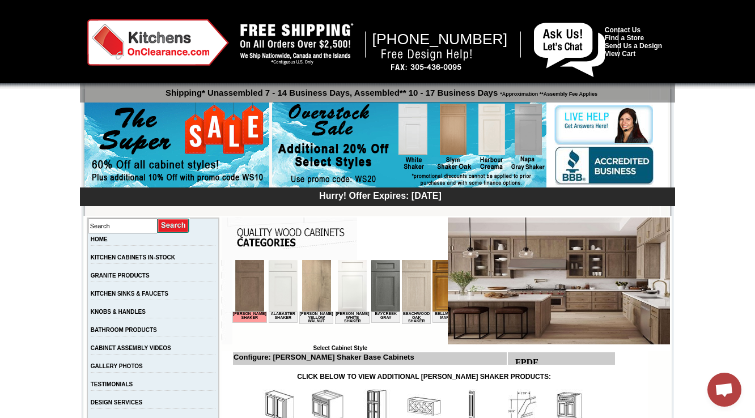
click at [359, 406] on img at bounding box center [376, 407] width 34 height 34
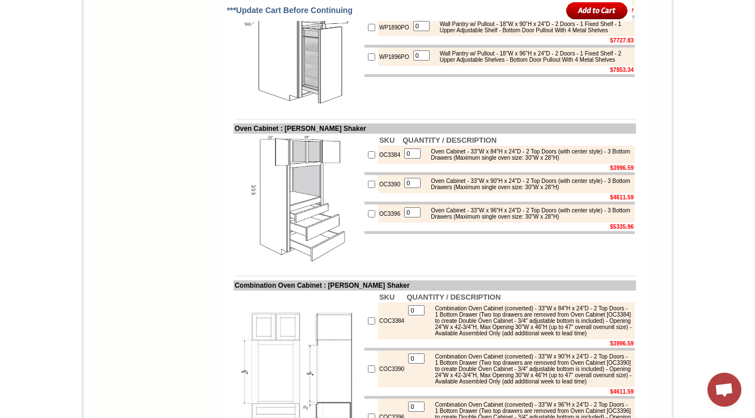
scroll to position [1354, 0]
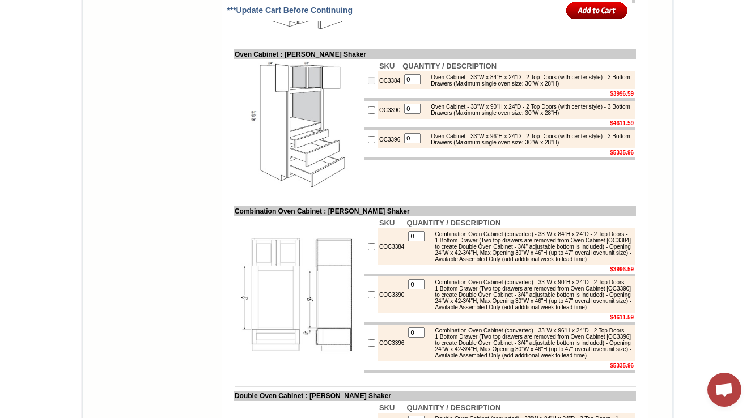
click at [579, 189] on td "SKU QUANTITY / DESCRIPTION OC3384 0 Oven Cabinet - 33"W x 84"H x 24"D - 2 Top D…" at bounding box center [499, 125] width 273 height 130
click at [439, 189] on td "SKU QUANTITY / DESCRIPTION OC3384 0 Oven Cabinet - 33"W x 84"H x 24"D - 2 Top D…" at bounding box center [499, 125] width 273 height 130
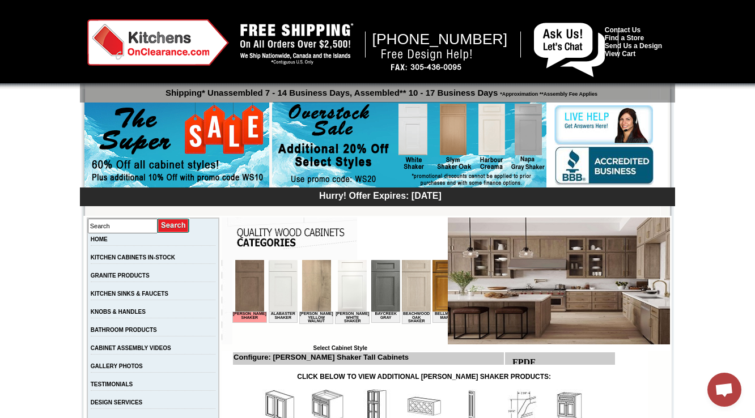
scroll to position [227, 0]
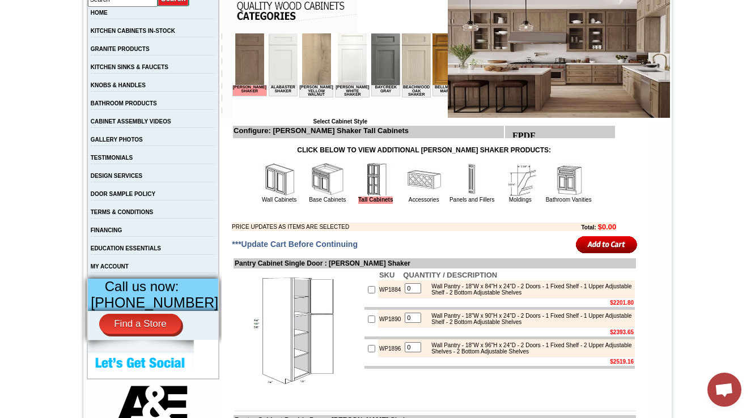
click at [469, 184] on img at bounding box center [472, 180] width 34 height 34
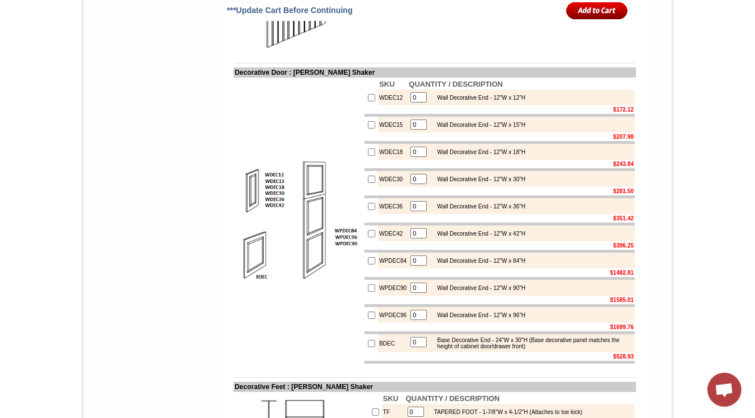
scroll to position [1564, 0]
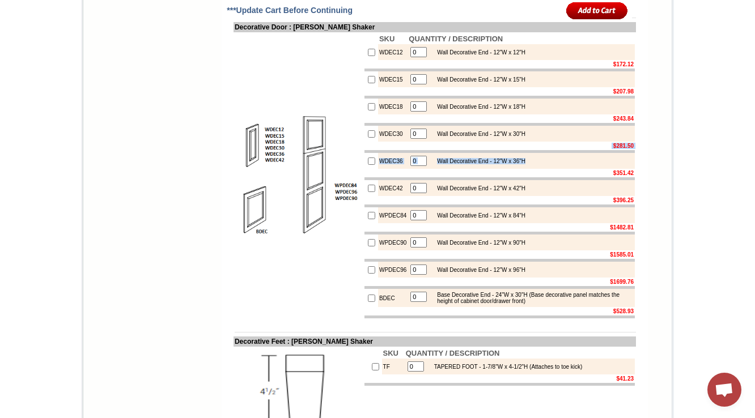
click at [381, 200] on tbody "SKU QUANTITY / DESCRIPTION WDEC12 0 Wall Decorative End - 12"W x 12"H $172.12 W…" at bounding box center [500, 175] width 270 height 285
click at [383, 316] on tbody "SKU QUANTITY / DESCRIPTION WDEC12 0 Wall Decorative End - 12"W x 12"H $172.12 W…" at bounding box center [500, 175] width 270 height 285
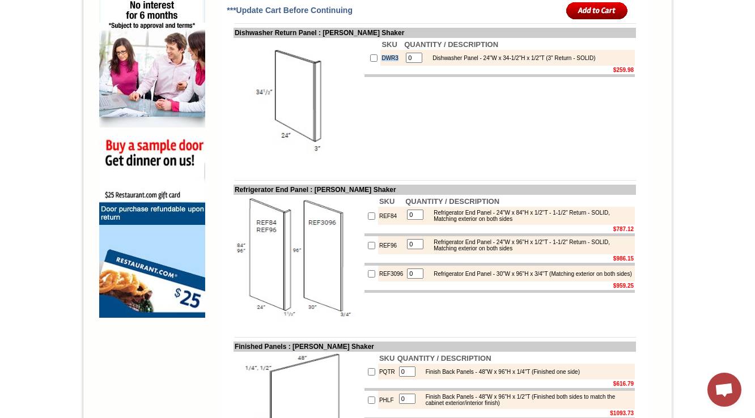
scroll to position [818, 0]
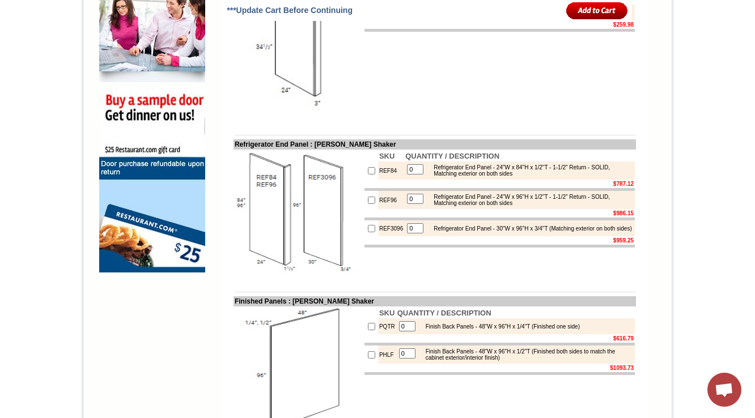
click at [285, 205] on img at bounding box center [299, 215] width 128 height 128
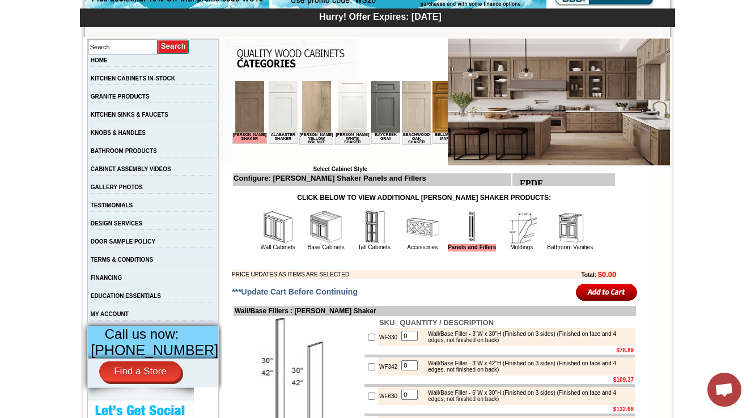
scroll to position [272, 0]
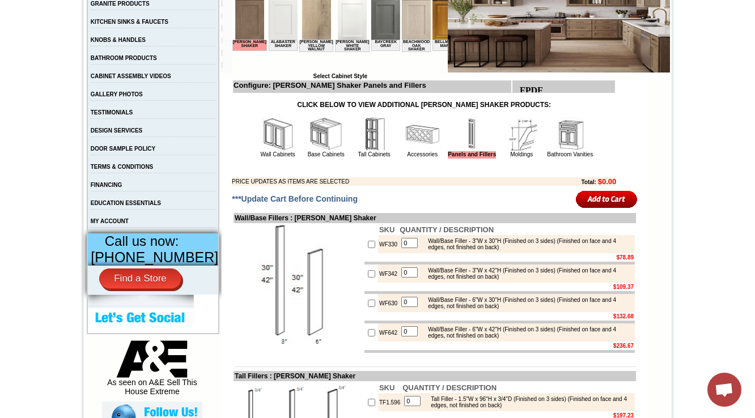
click at [412, 142] on img at bounding box center [422, 134] width 34 height 34
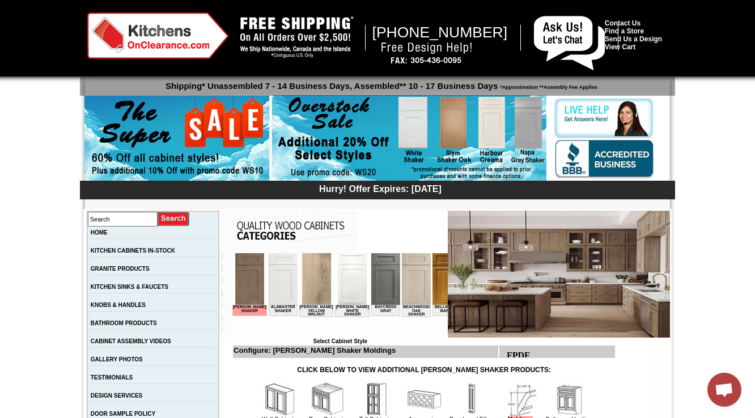
scroll to position [91, 0]
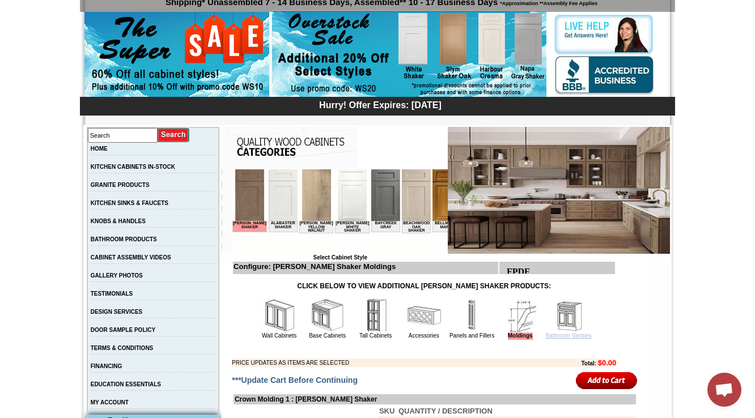
click at [563, 338] on link "Bathroom Vanities" at bounding box center [569, 336] width 46 height 6
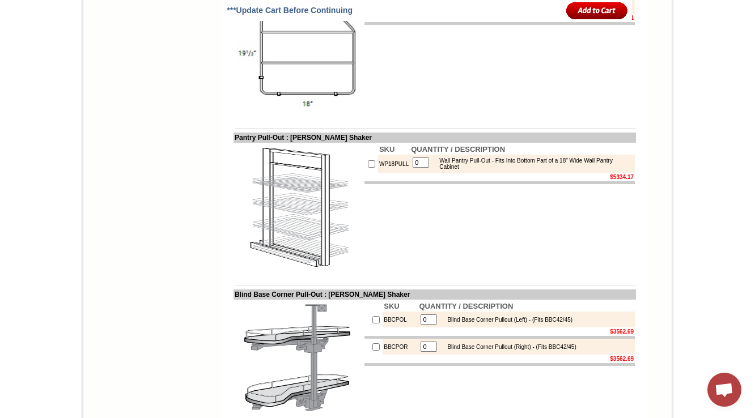
scroll to position [7123, 0]
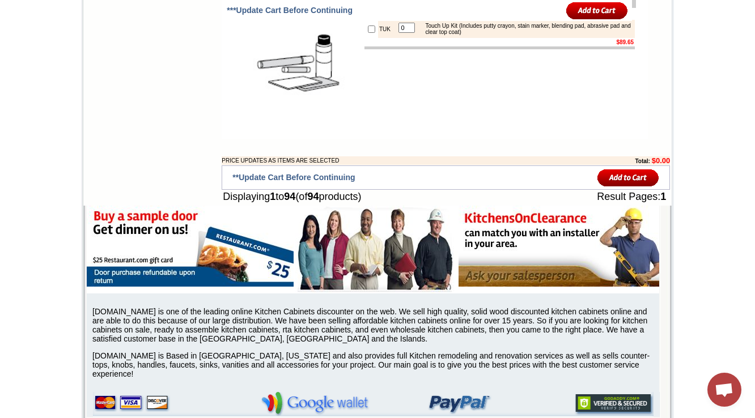
drag, startPoint x: 232, startPoint y: 181, endPoint x: 263, endPoint y: 191, distance: 31.9
click at [279, 8] on td "Touch Up Kit : Hazelwood Shaker" at bounding box center [435, 3] width 403 height 10
copy td "uch Up Kit :"
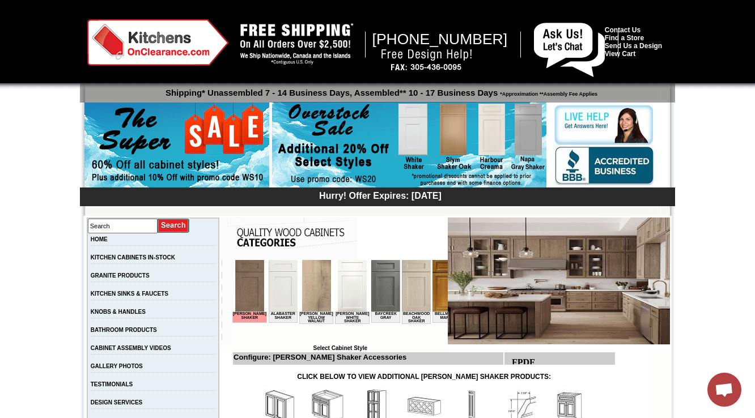
scroll to position [91, 0]
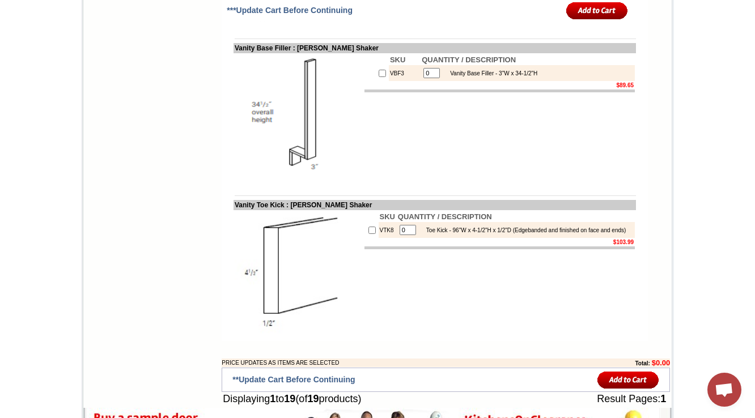
scroll to position [1270, 0]
